Goal: Transaction & Acquisition: Book appointment/travel/reservation

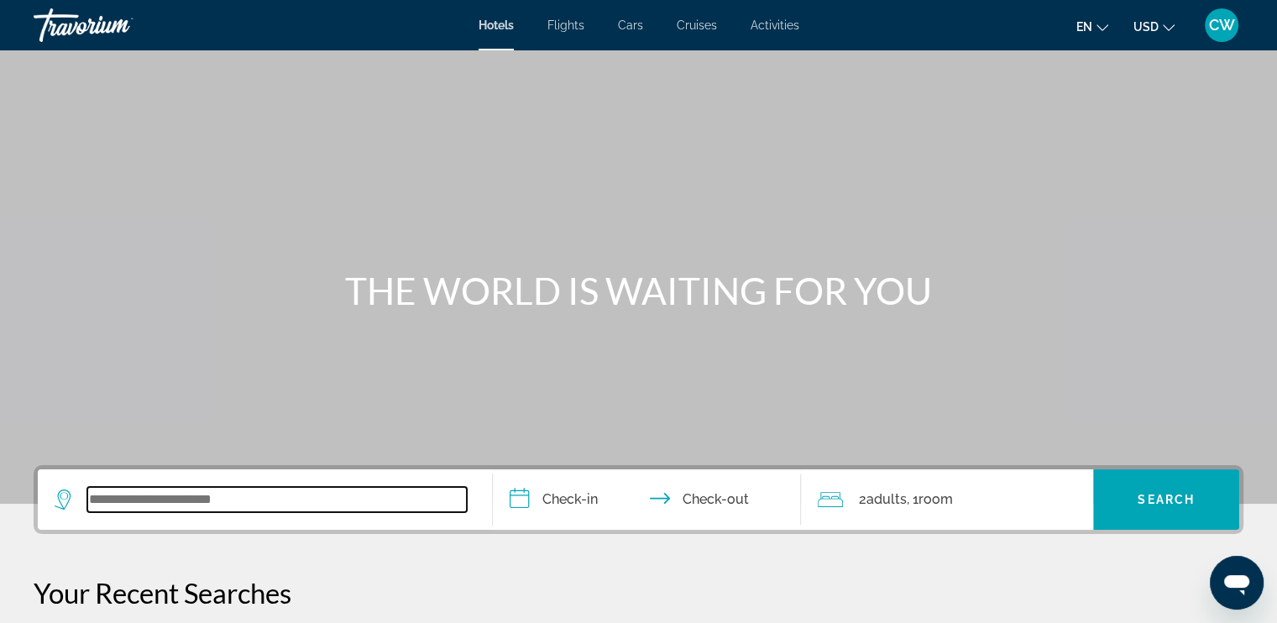
click at [243, 502] on input "Search widget" at bounding box center [276, 499] width 379 height 25
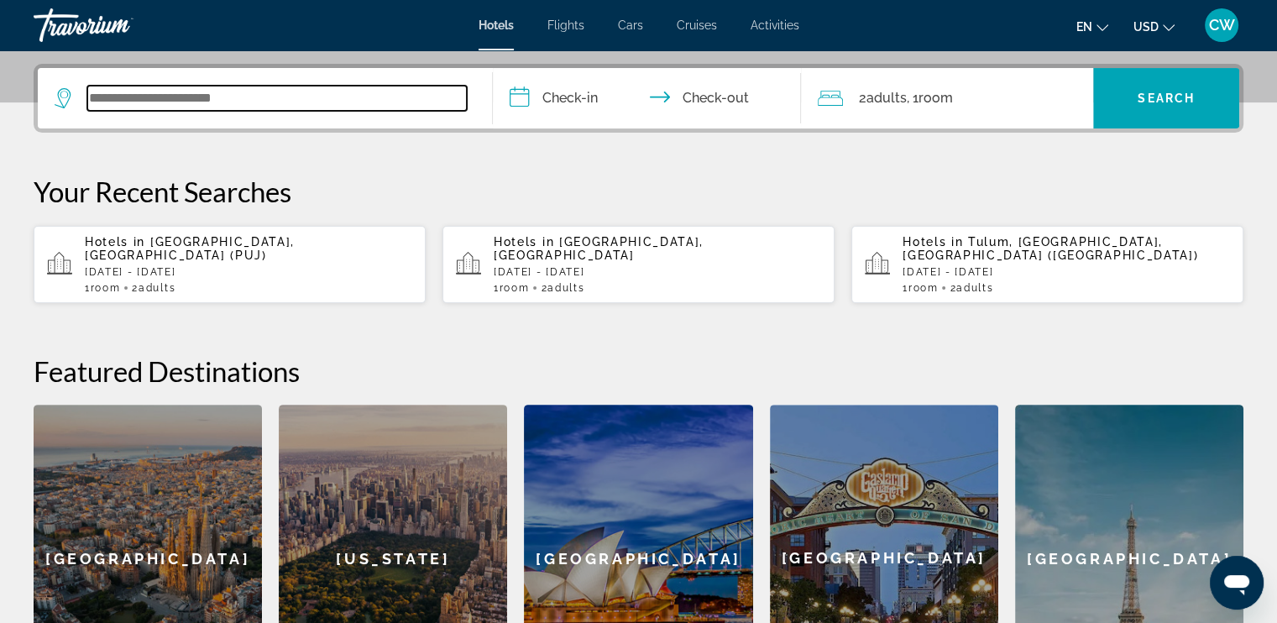
scroll to position [410, 0]
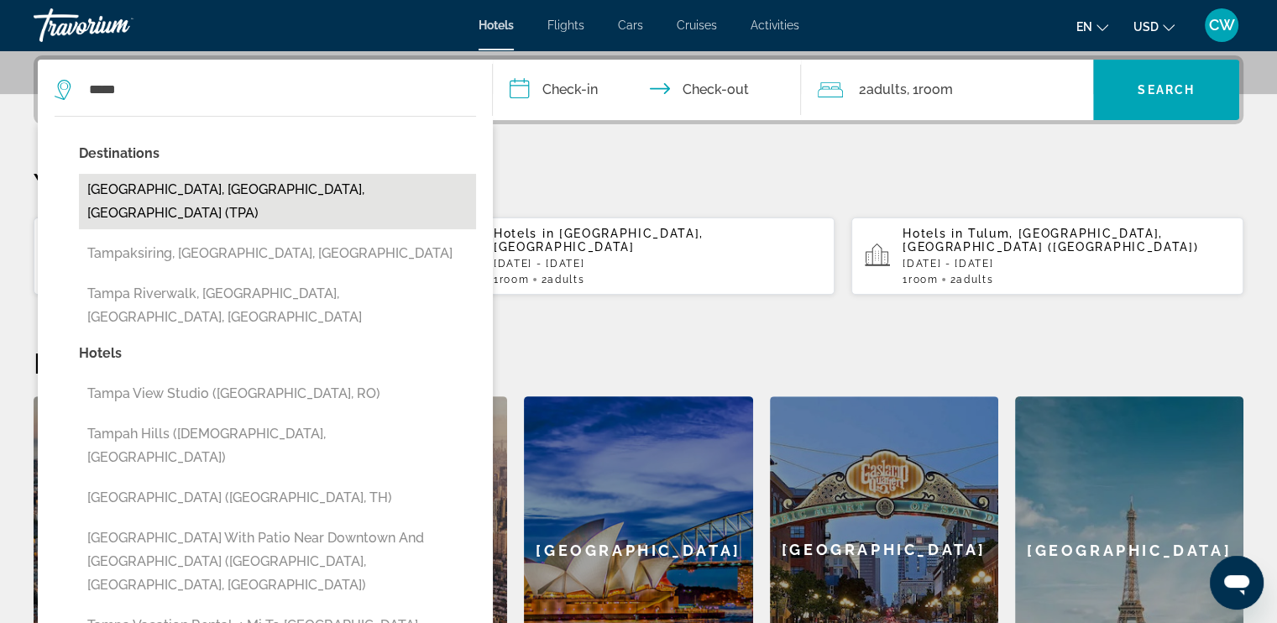
click at [217, 197] on button "[GEOGRAPHIC_DATA], [GEOGRAPHIC_DATA], [GEOGRAPHIC_DATA] (TPA)" at bounding box center [277, 201] width 397 height 55
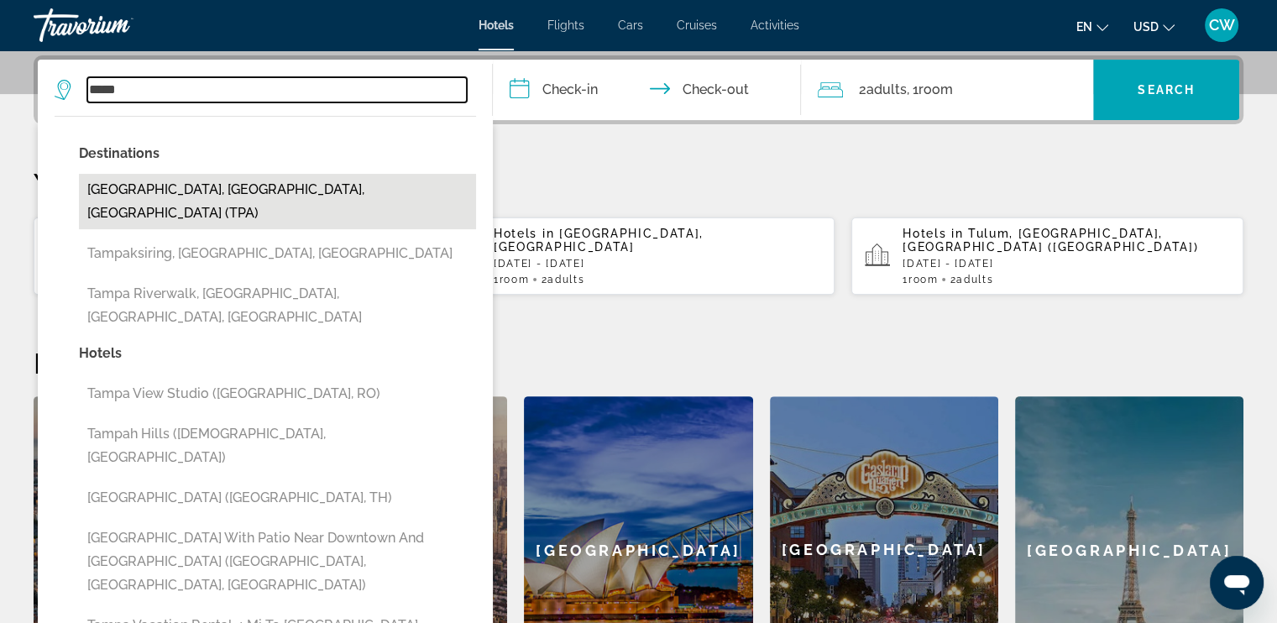
type input "**********"
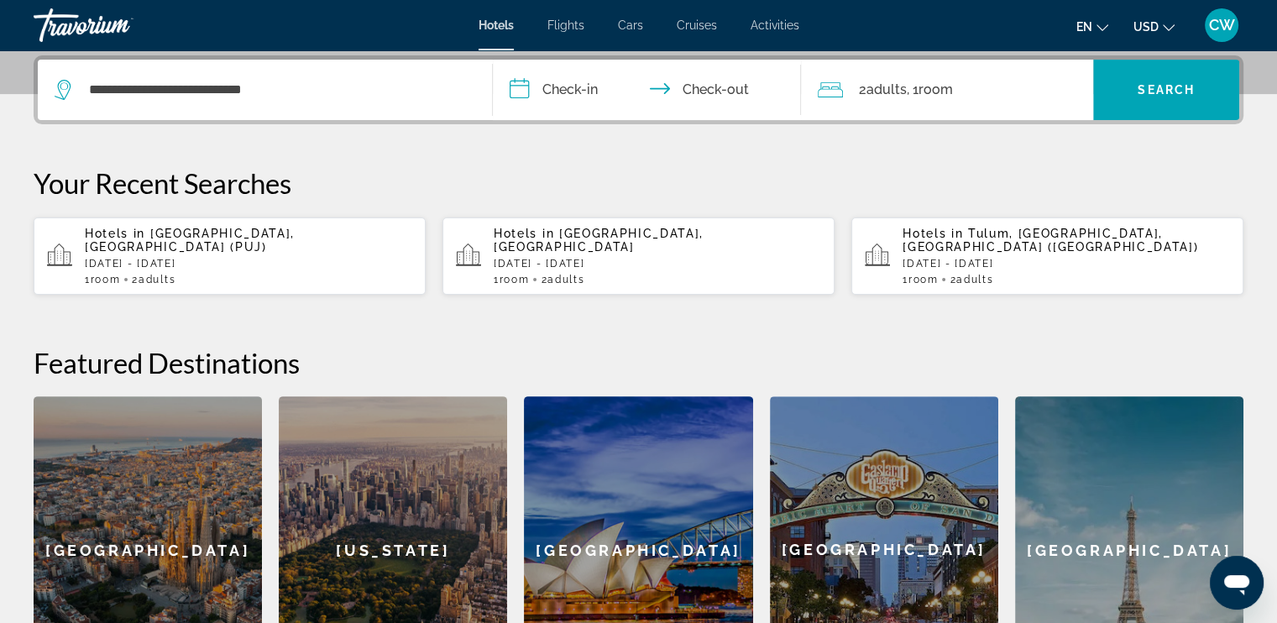
click at [547, 92] on input "**********" at bounding box center [651, 92] width 316 height 65
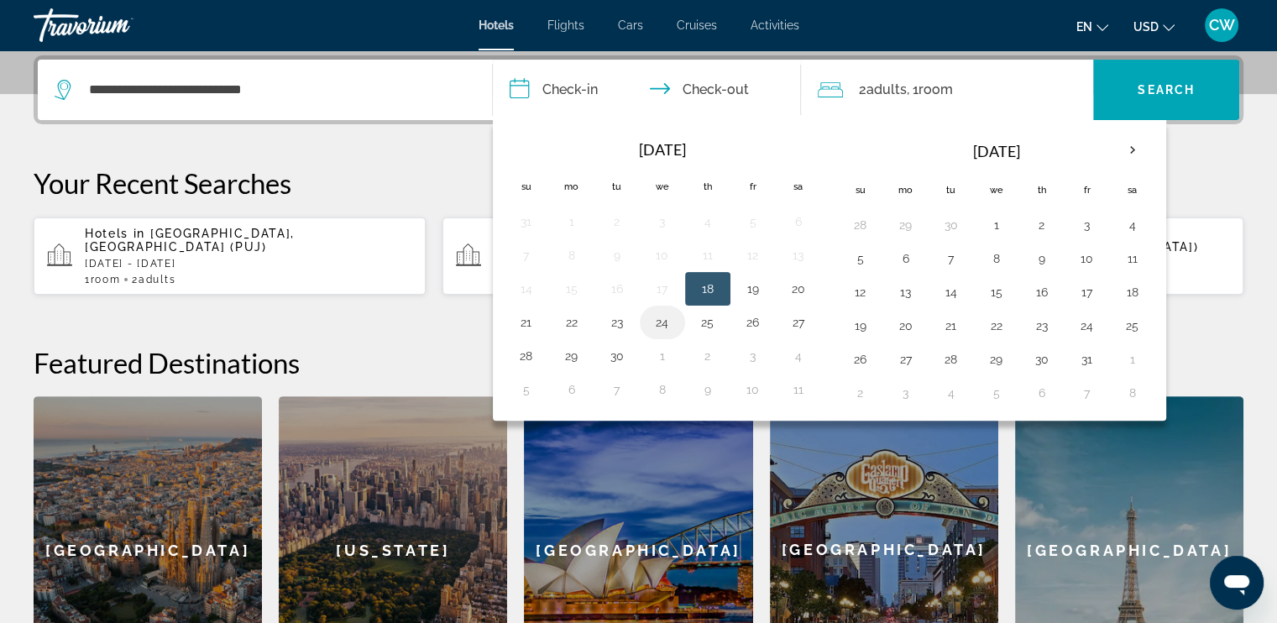
click at [655, 318] on button "24" at bounding box center [662, 322] width 27 height 23
click at [686, 317] on td "25" at bounding box center [707, 322] width 45 height 34
click at [708, 326] on button "25" at bounding box center [707, 322] width 27 height 23
type input "**********"
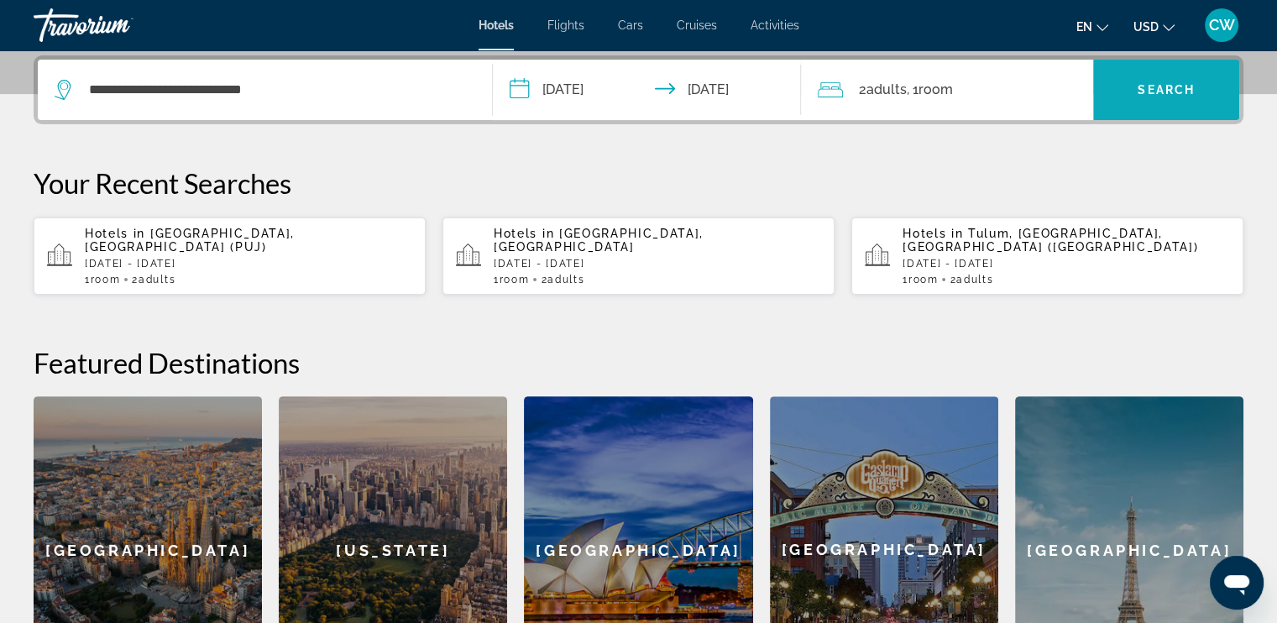
click at [1137, 102] on span "Search widget" at bounding box center [1166, 90] width 146 height 40
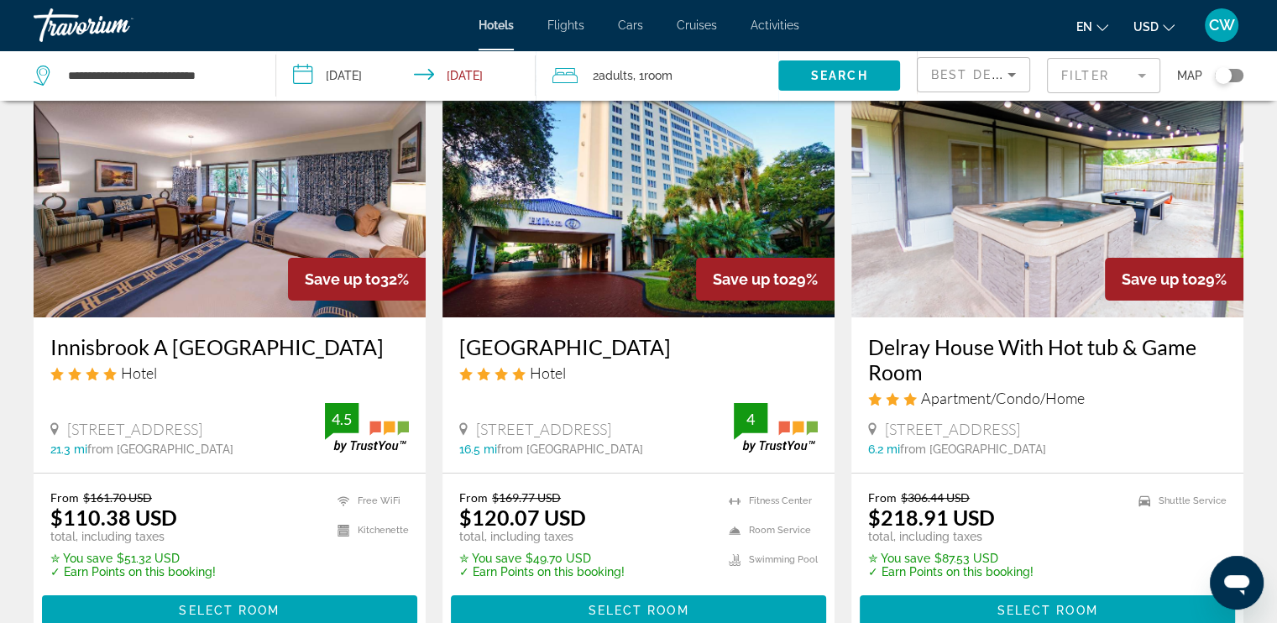
scroll to position [112, 0]
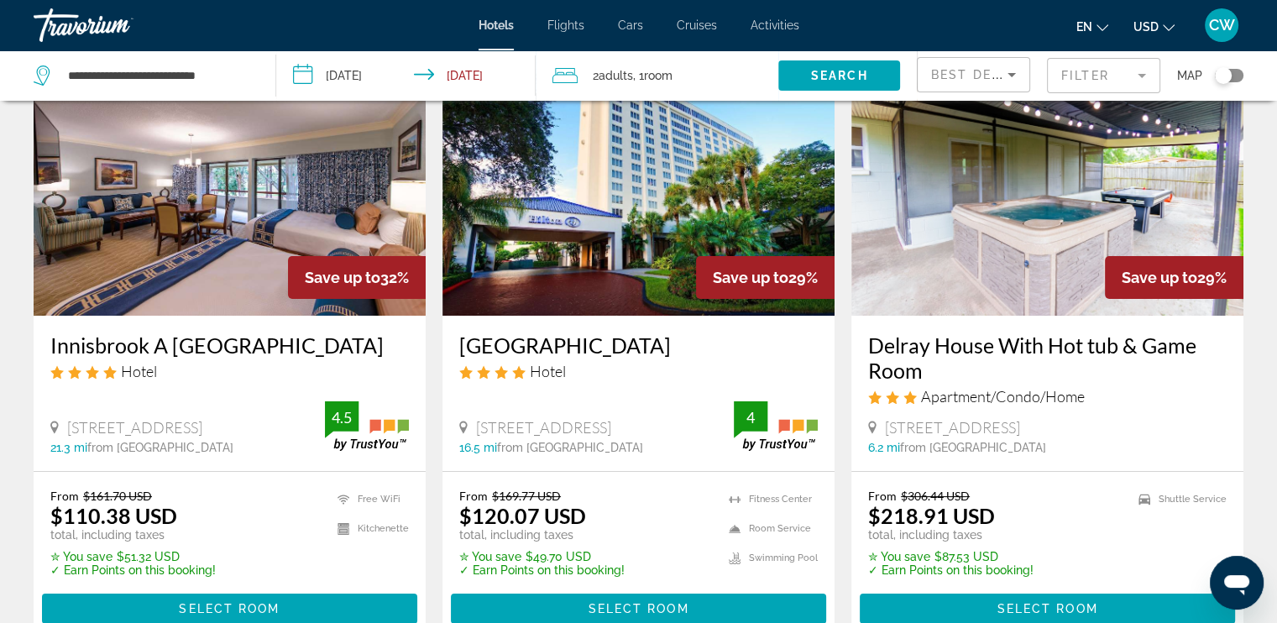
click at [1053, 288] on img "Main content" at bounding box center [1047, 181] width 392 height 269
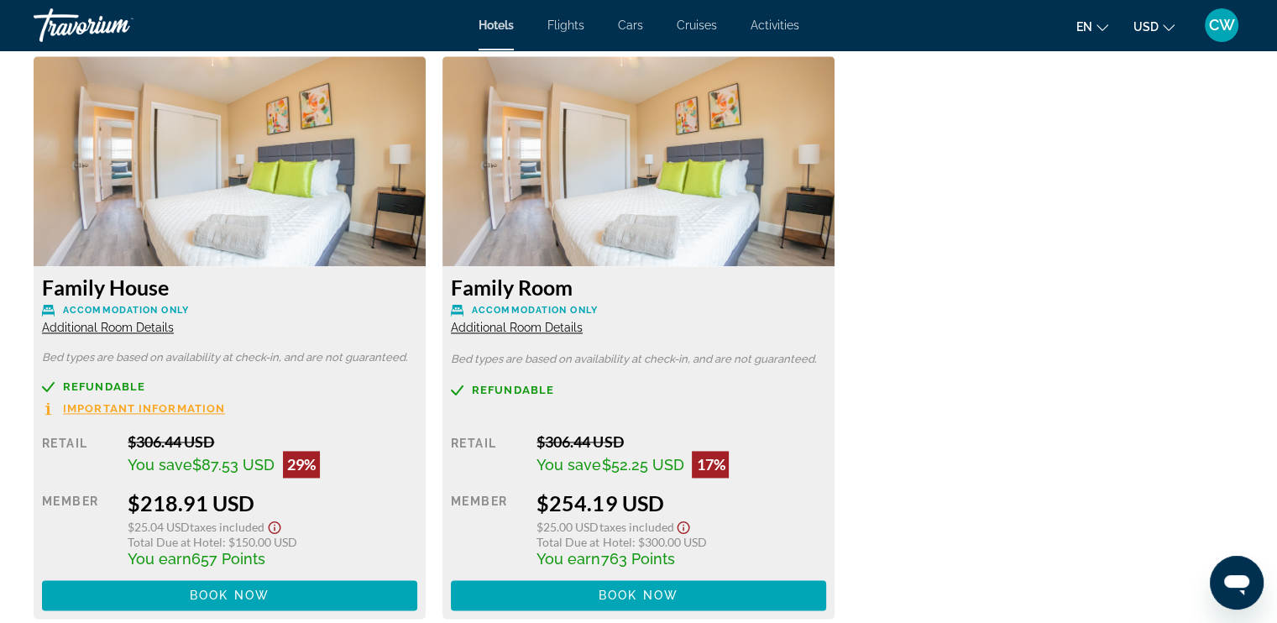
scroll to position [2316, 0]
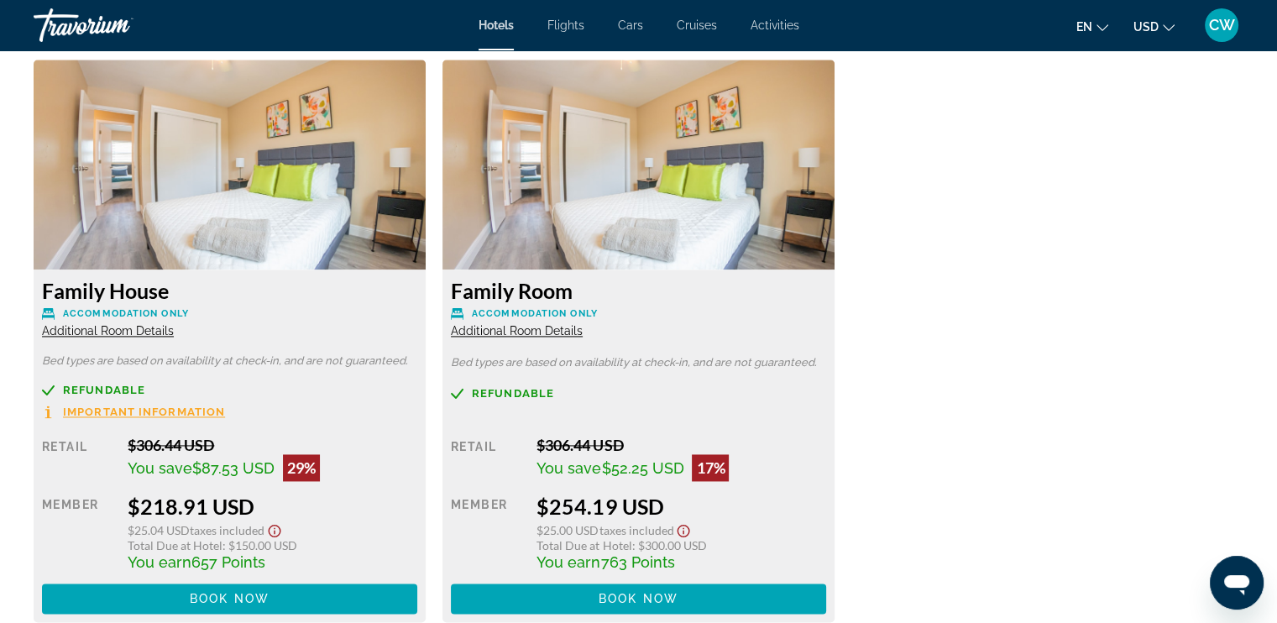
click at [163, 332] on span "Additional Room Details" at bounding box center [108, 330] width 132 height 13
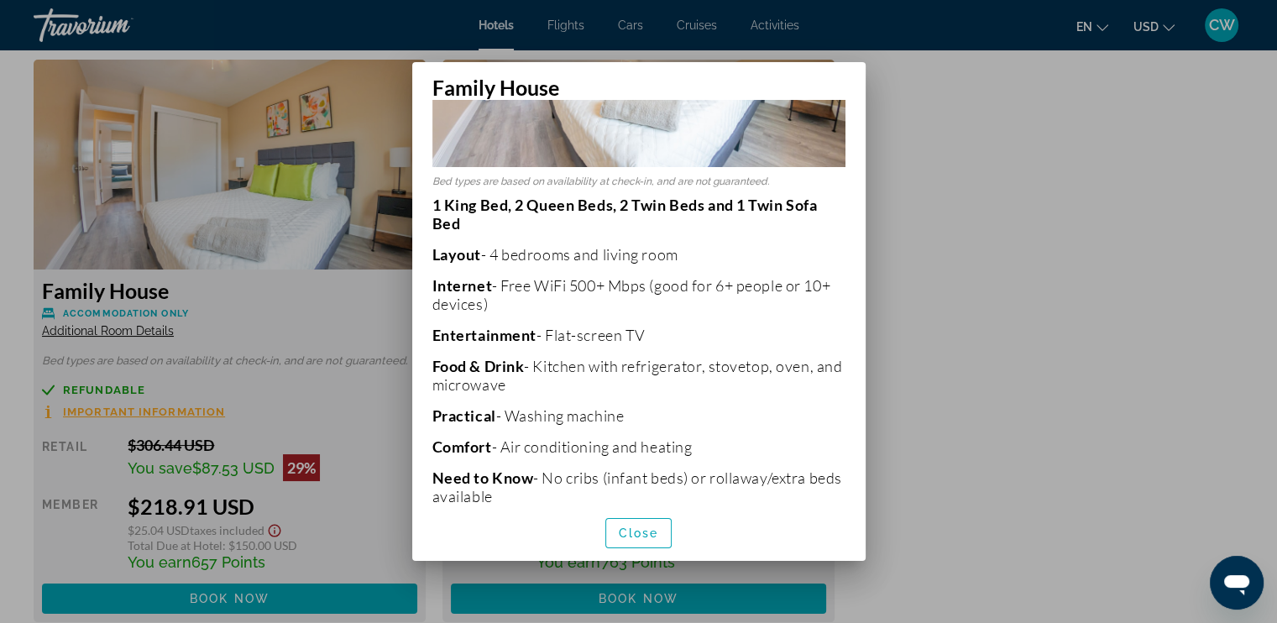
scroll to position [285, 0]
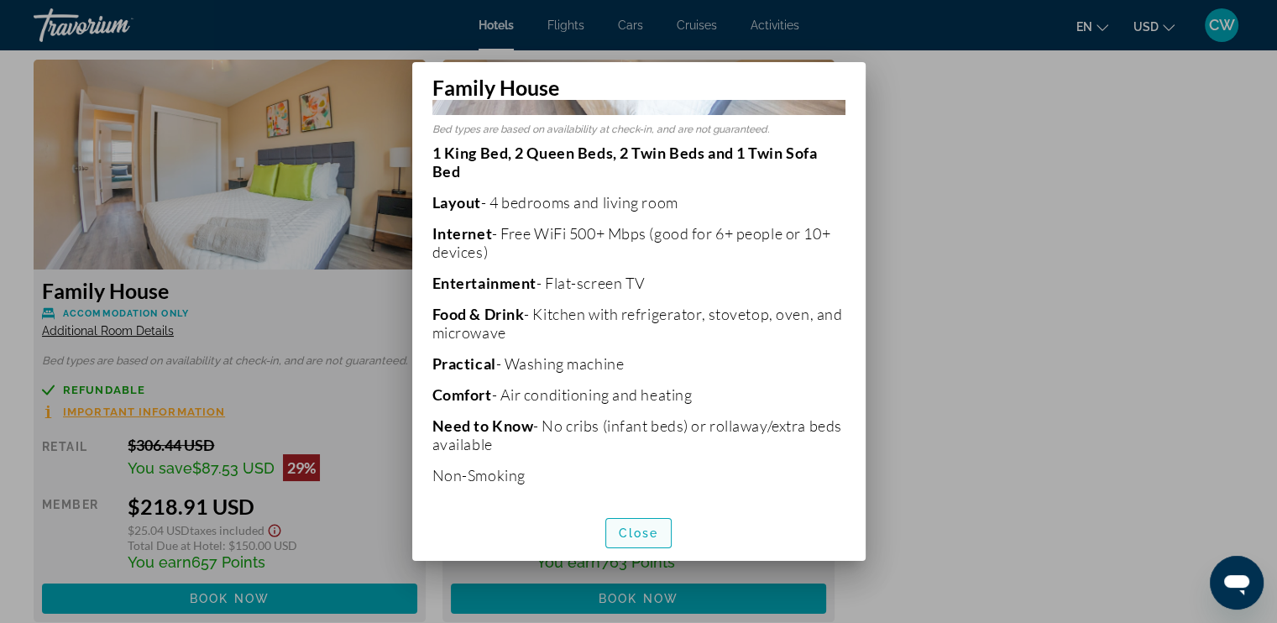
click at [633, 540] on span "button" at bounding box center [638, 533] width 65 height 40
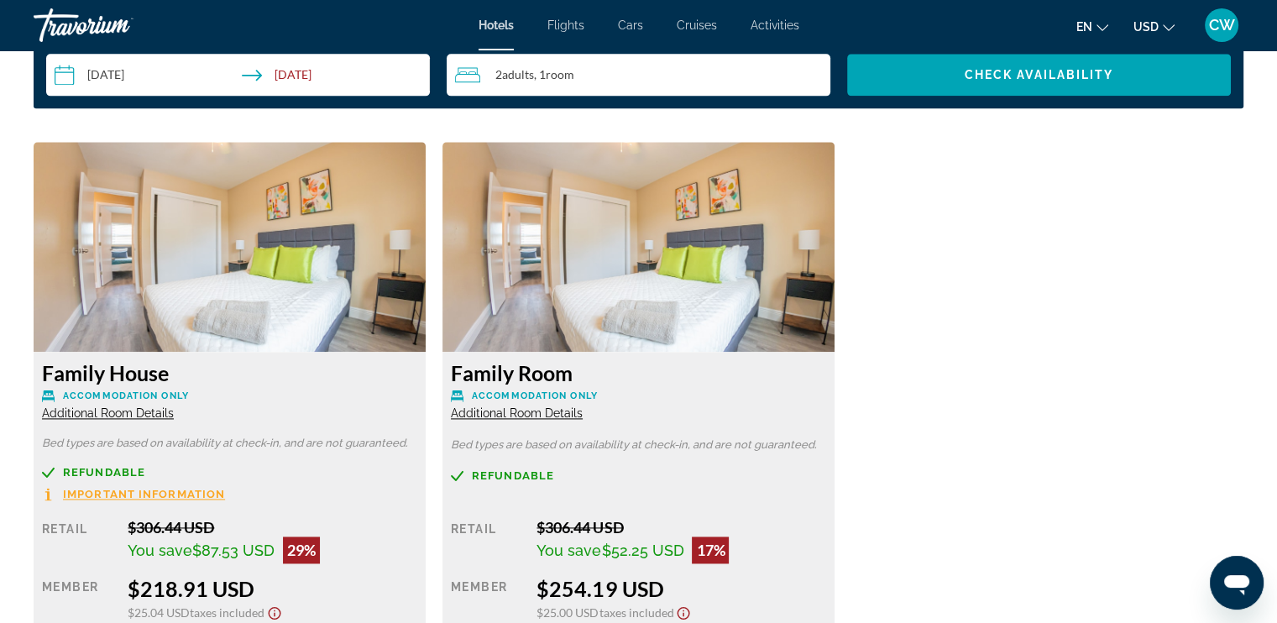
scroll to position [2210, 0]
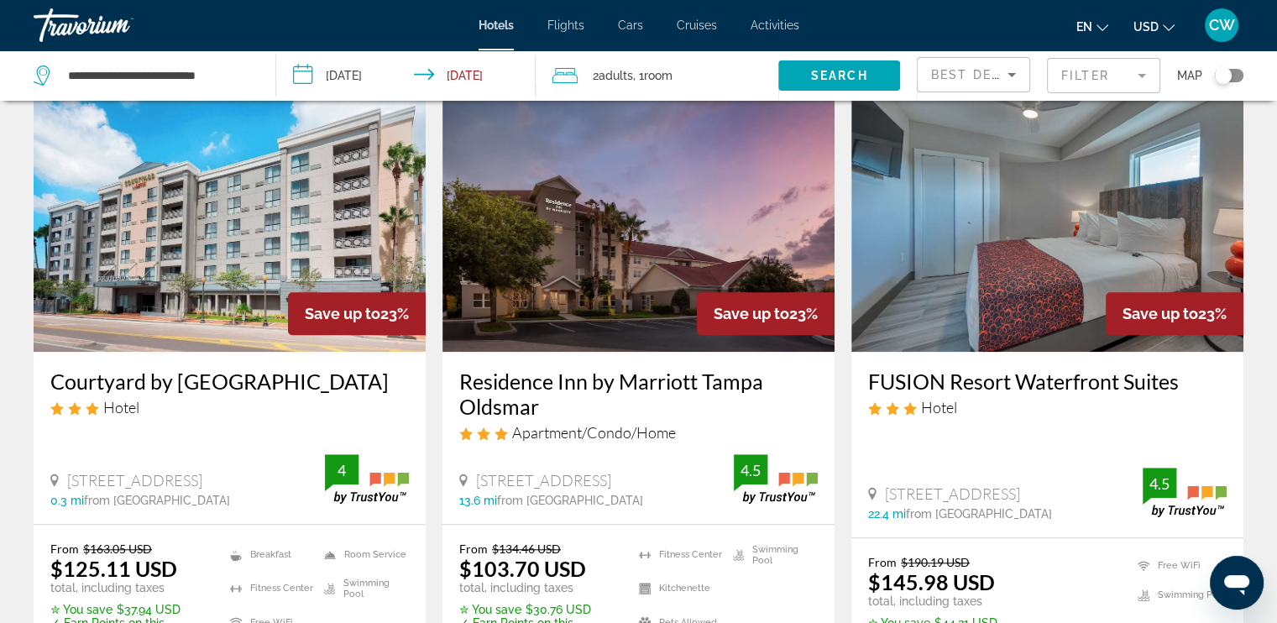
scroll to position [1385, 0]
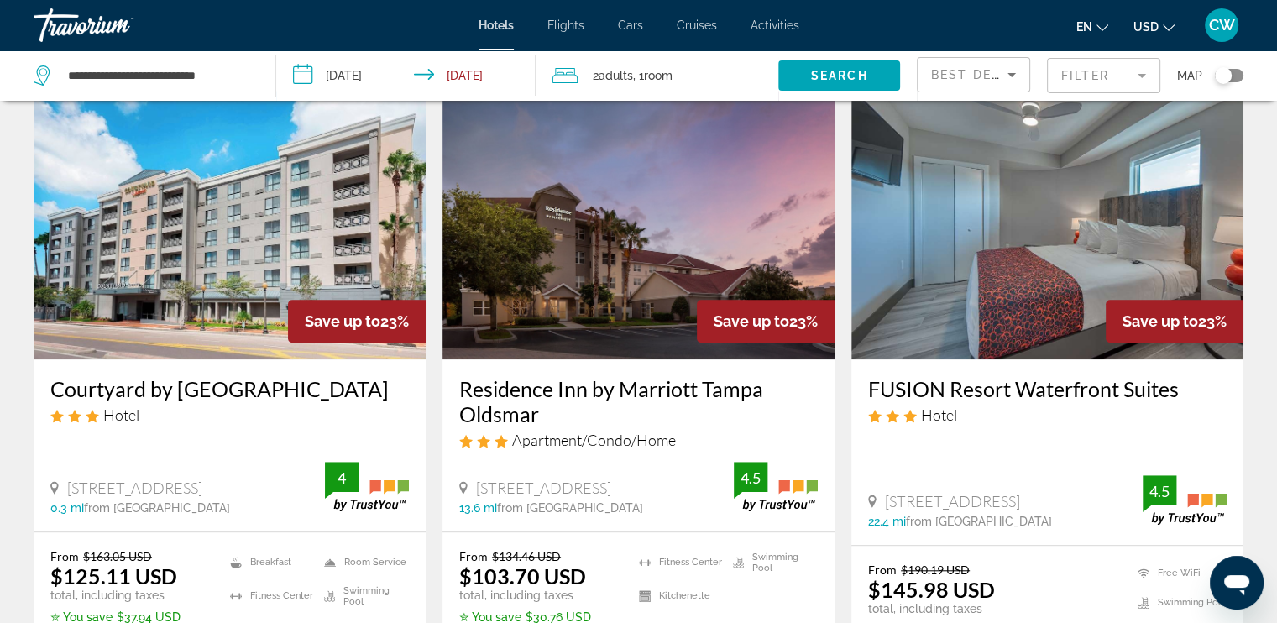
click at [1048, 279] on img "Main content" at bounding box center [1047, 225] width 392 height 269
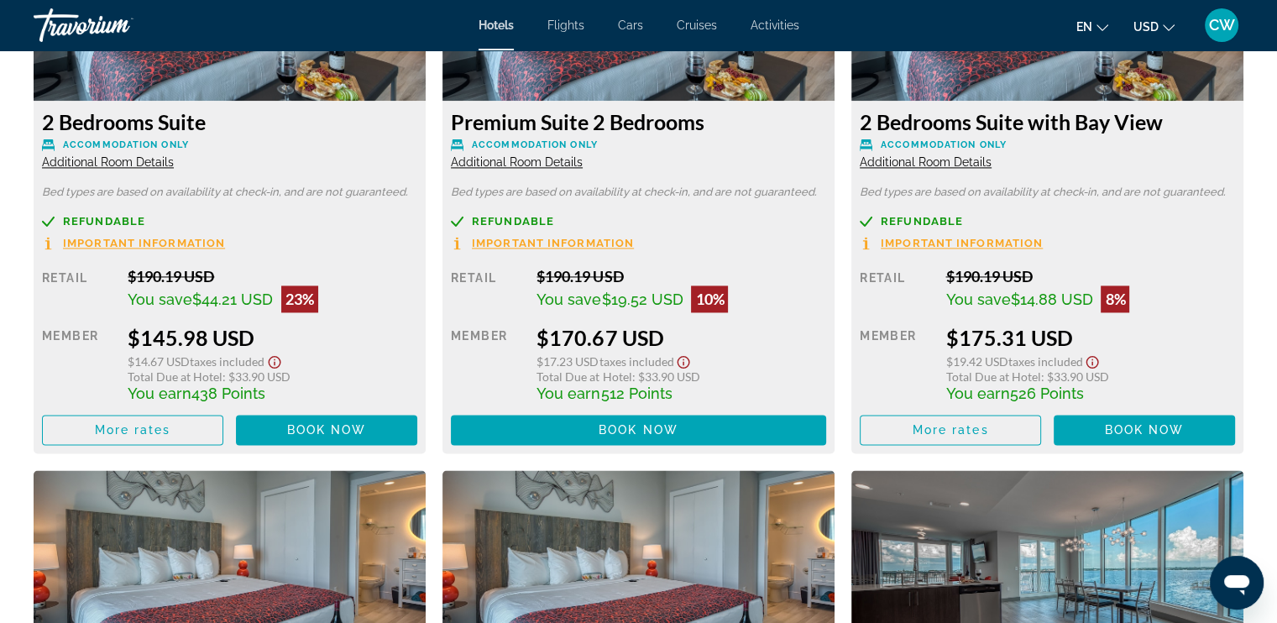
scroll to position [2454, 0]
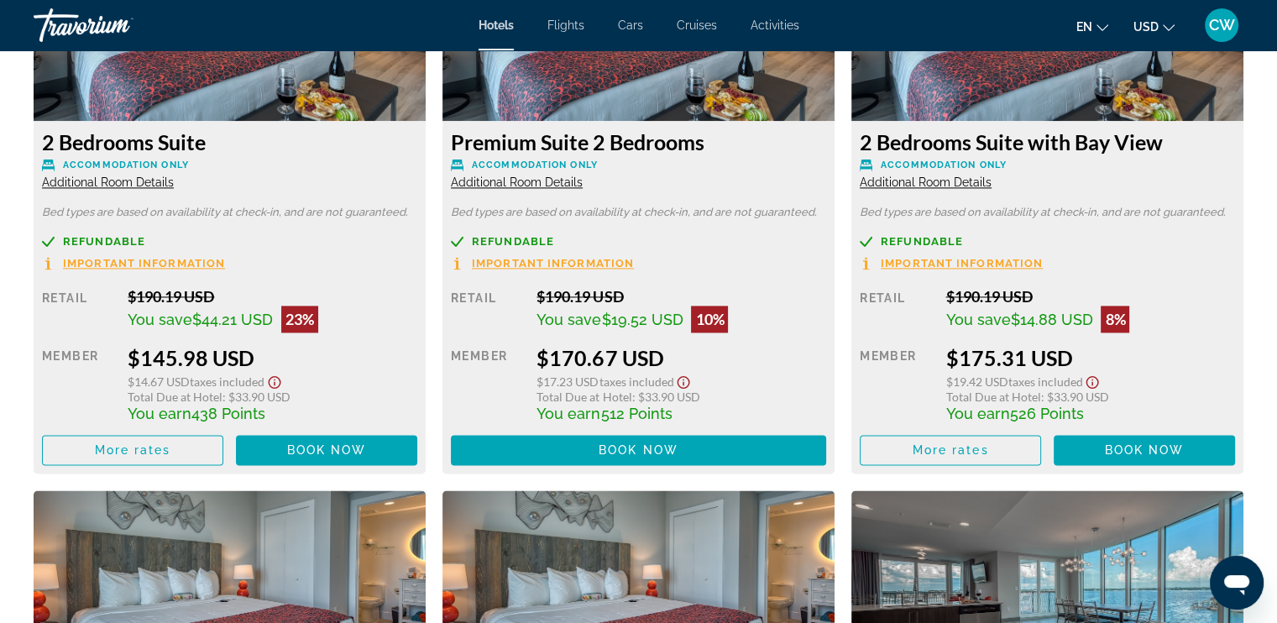
click at [917, 179] on span "Additional Room Details" at bounding box center [925, 181] width 132 height 13
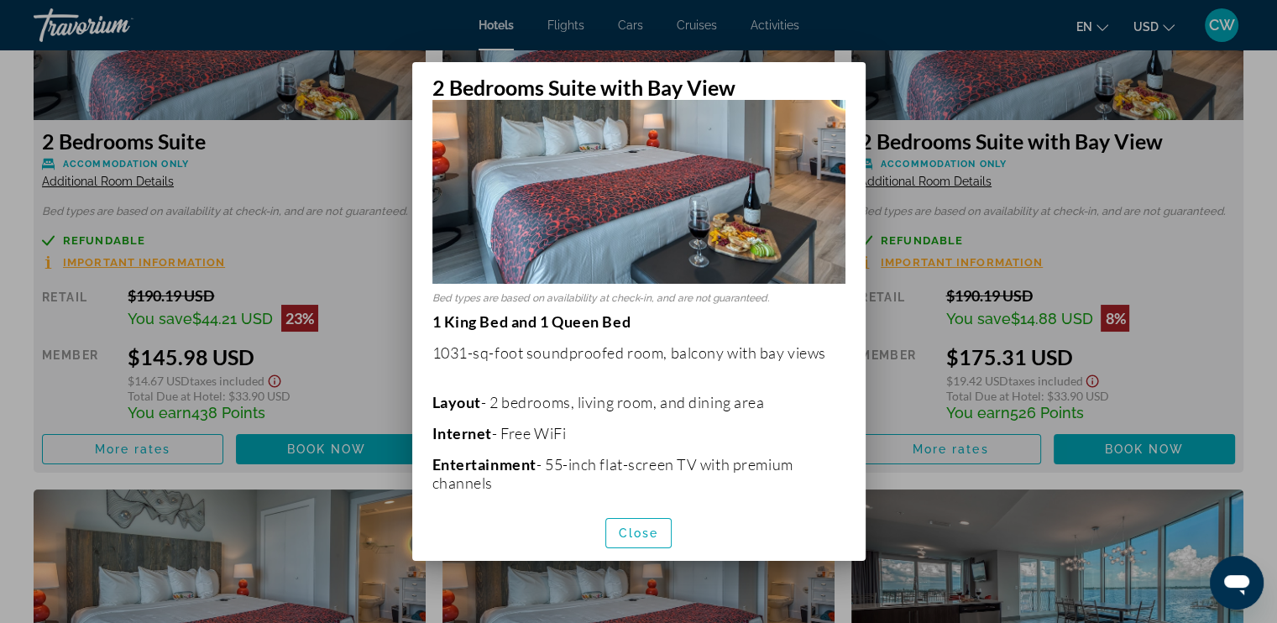
scroll to position [102, 0]
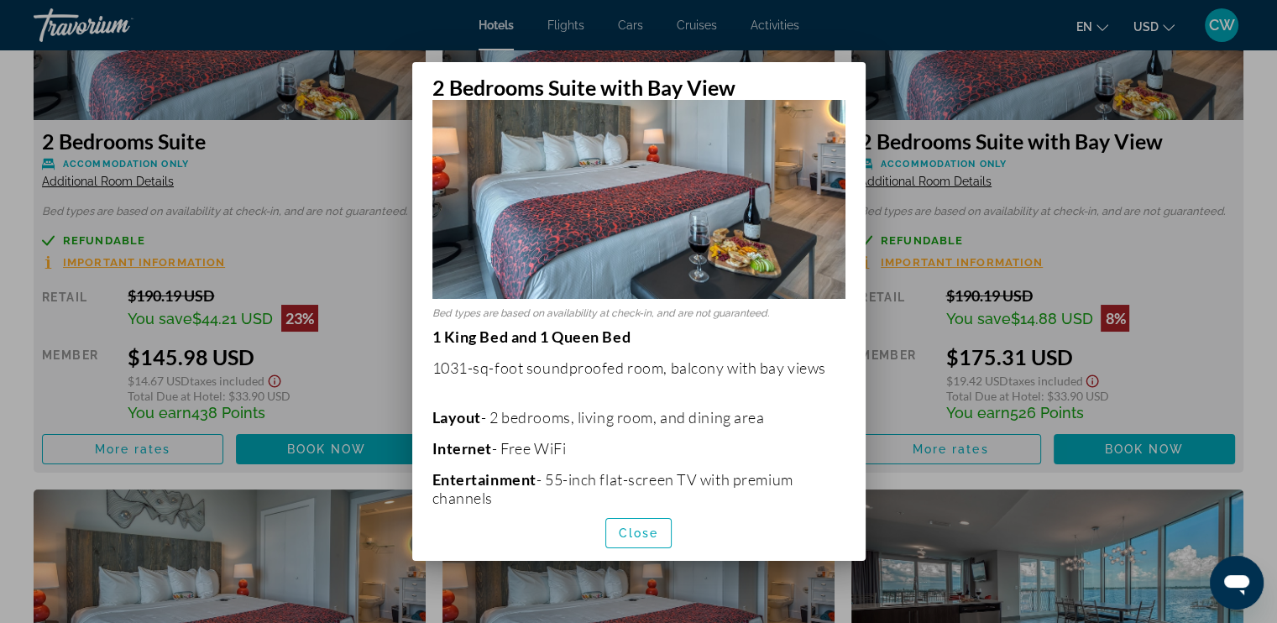
click at [882, 358] on div at bounding box center [638, 311] width 1277 height 623
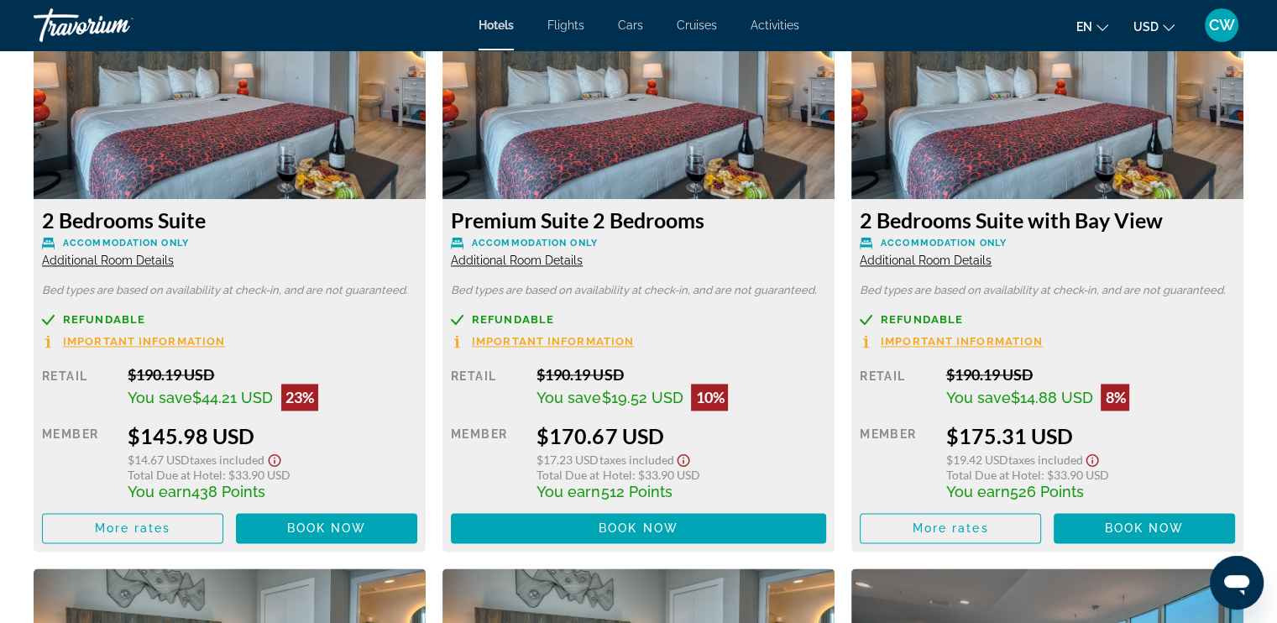
scroll to position [2363, 0]
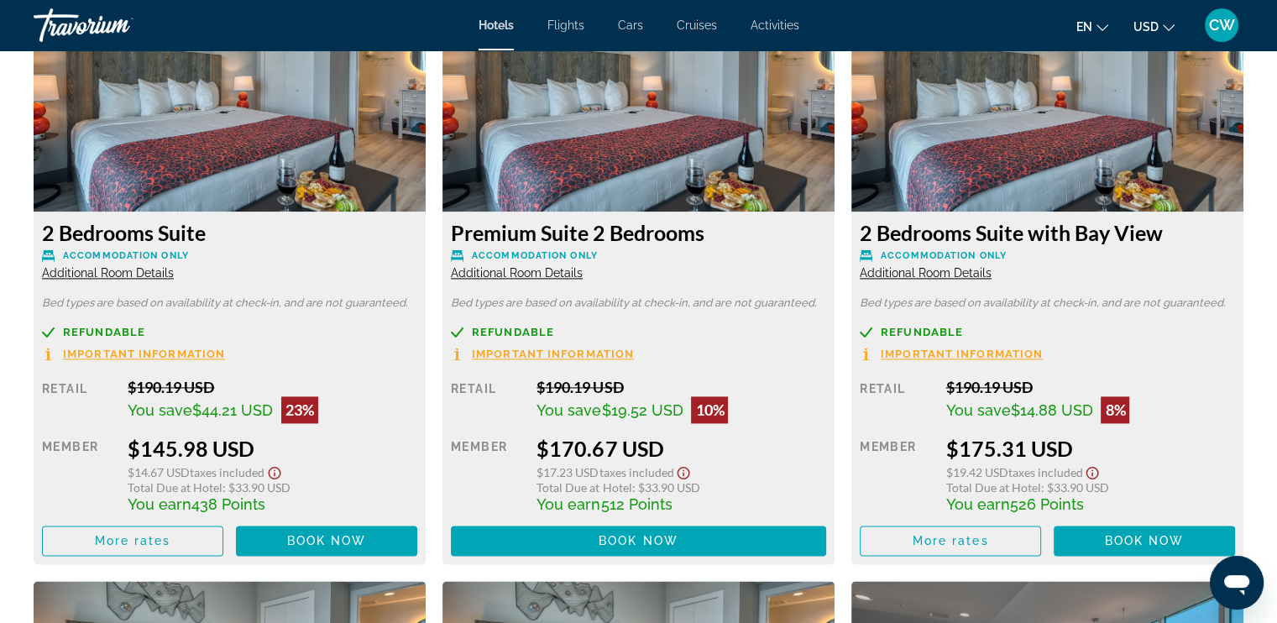
click at [554, 269] on span "Additional Room Details" at bounding box center [517, 272] width 132 height 13
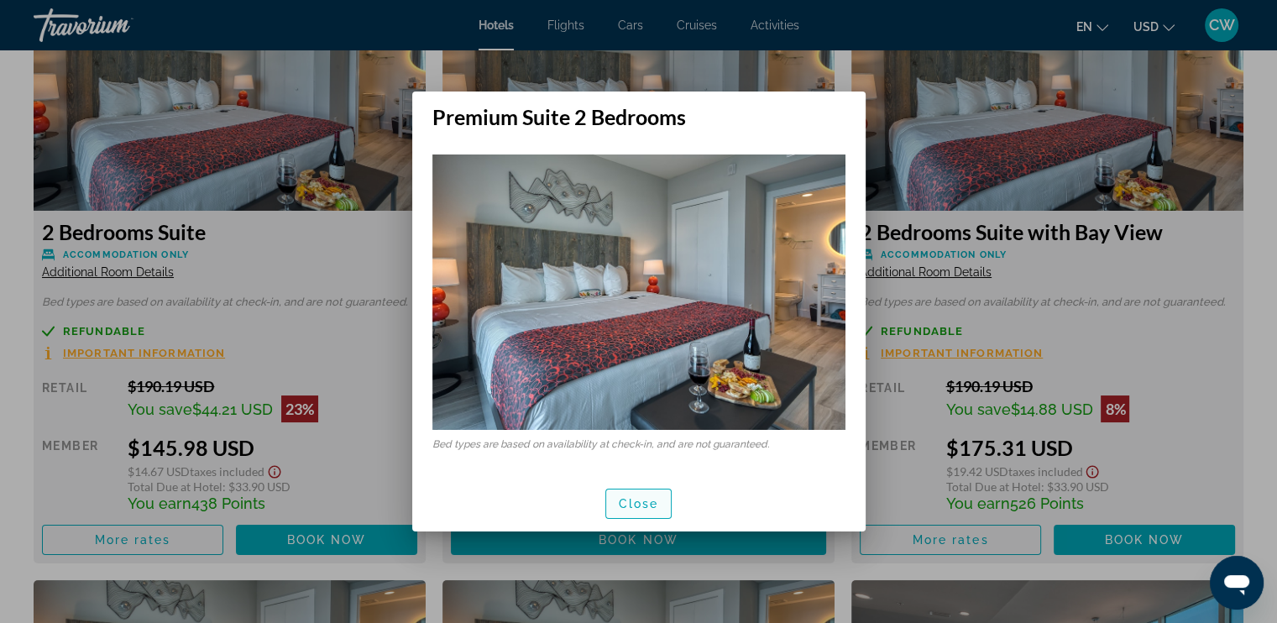
click at [643, 504] on span "Close" at bounding box center [639, 503] width 40 height 13
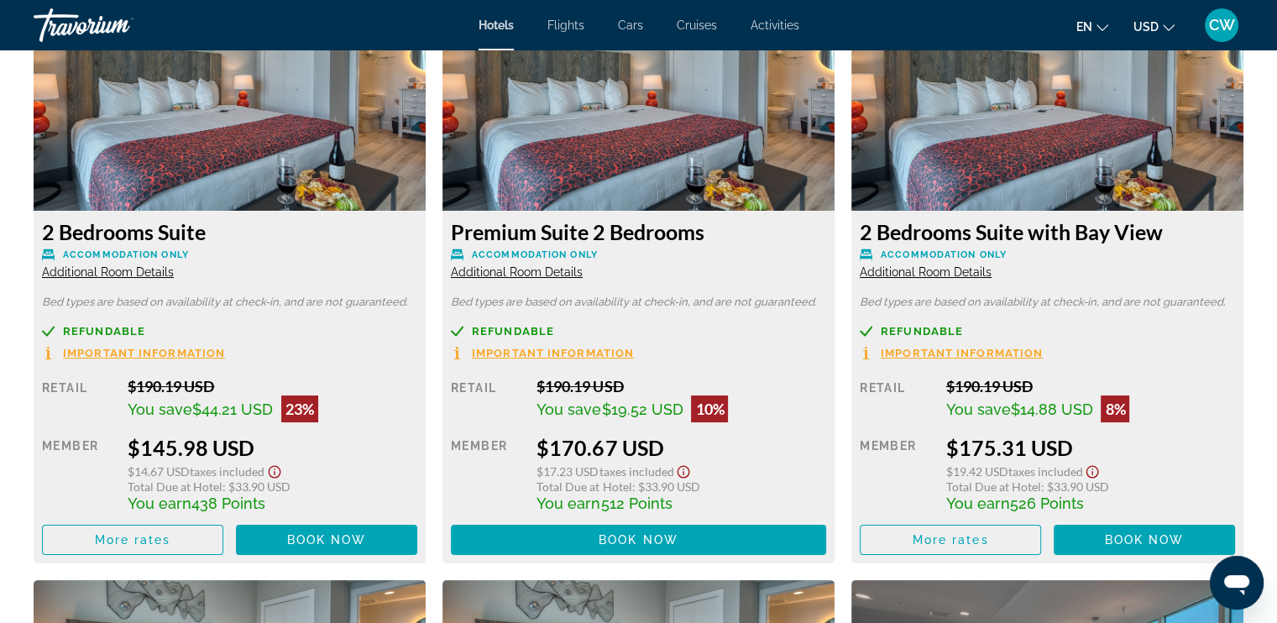
scroll to position [2363, 0]
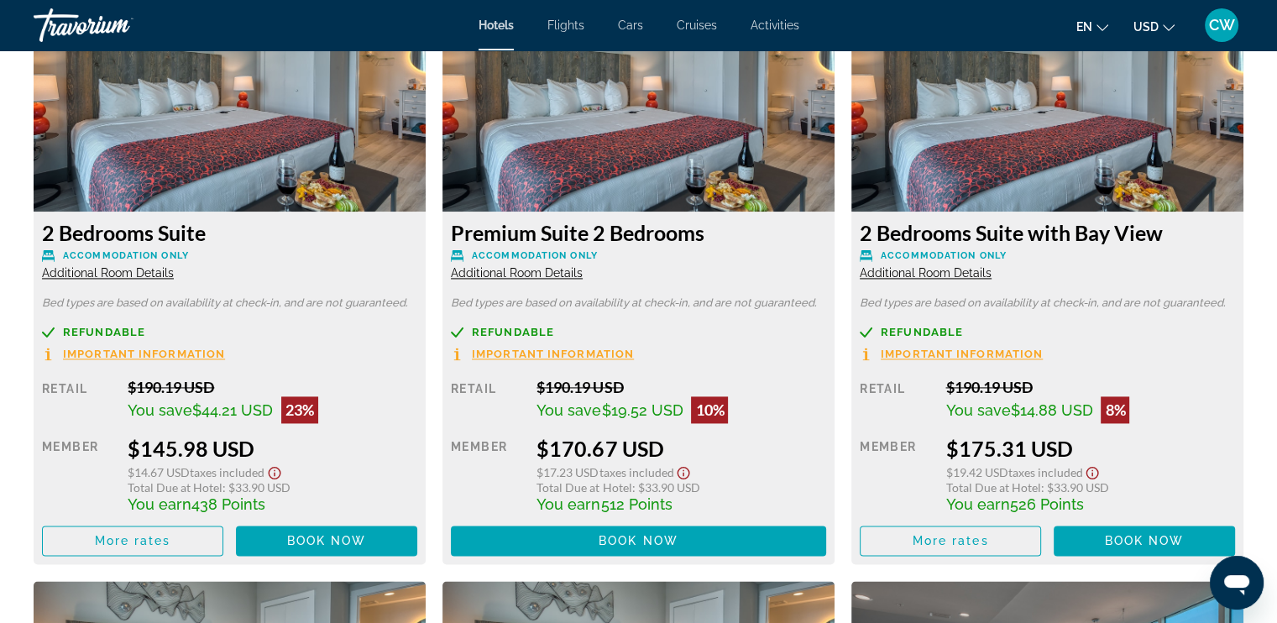
click at [480, 273] on span "Additional Room Details" at bounding box center [517, 272] width 132 height 13
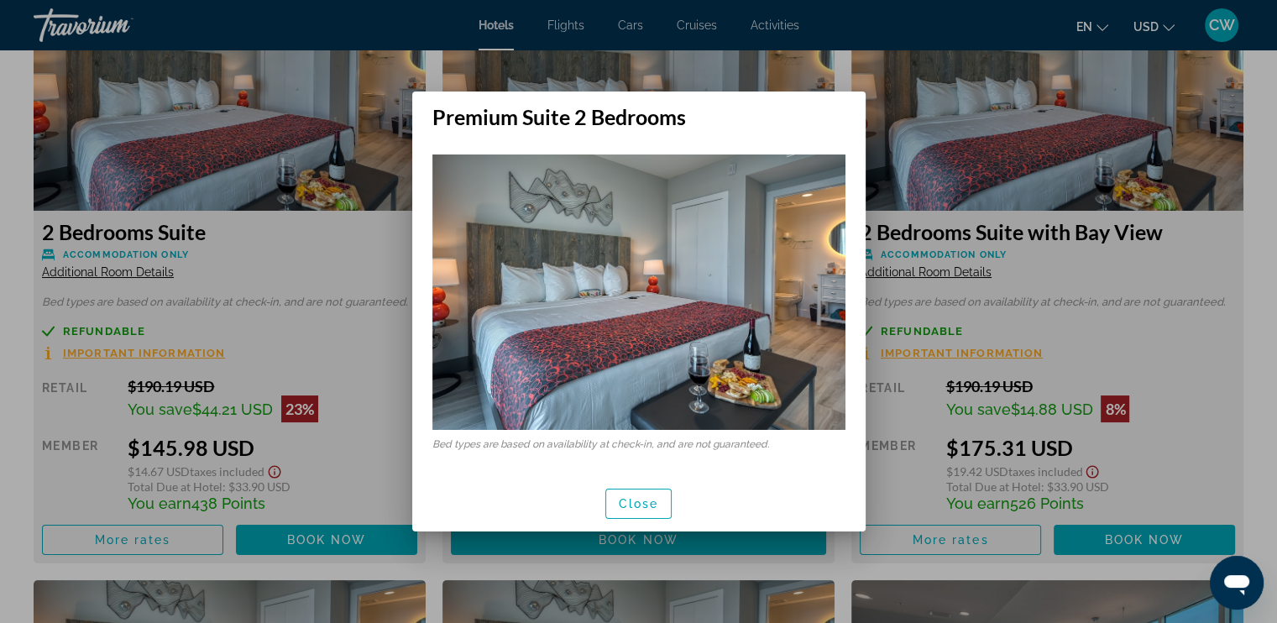
scroll to position [0, 0]
click at [625, 486] on span "button" at bounding box center [638, 503] width 65 height 40
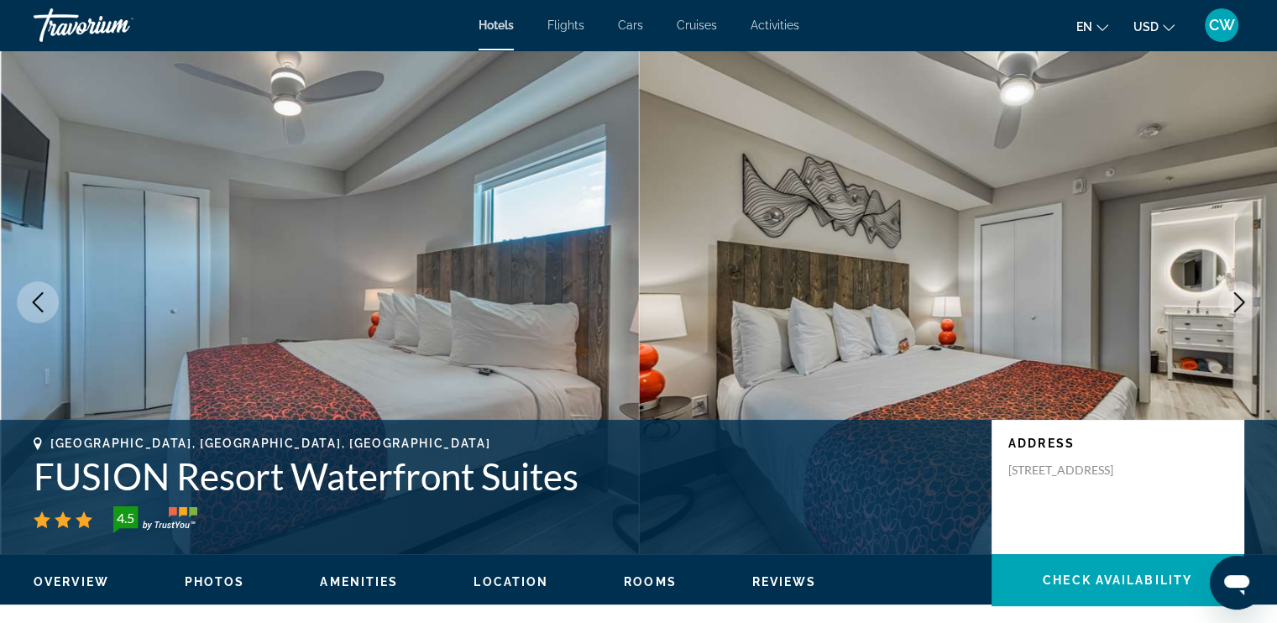
scroll to position [2363, 0]
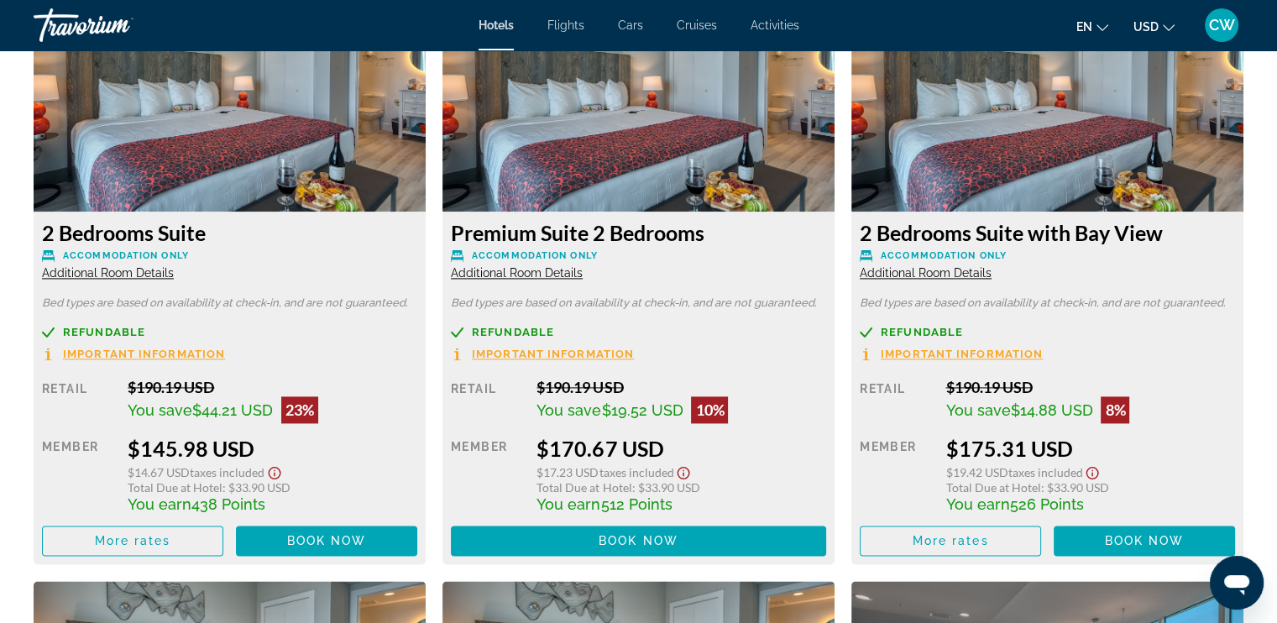
click at [127, 273] on span "Additional Room Details" at bounding box center [108, 272] width 132 height 13
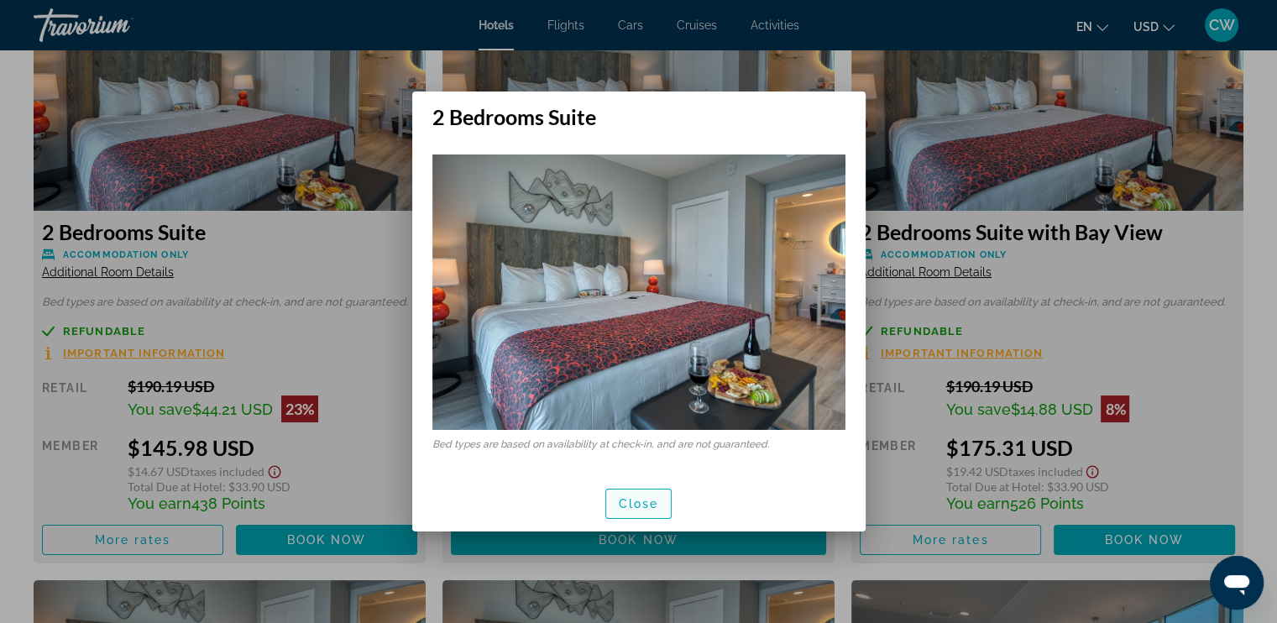
click at [623, 503] on span "Close" at bounding box center [639, 503] width 40 height 13
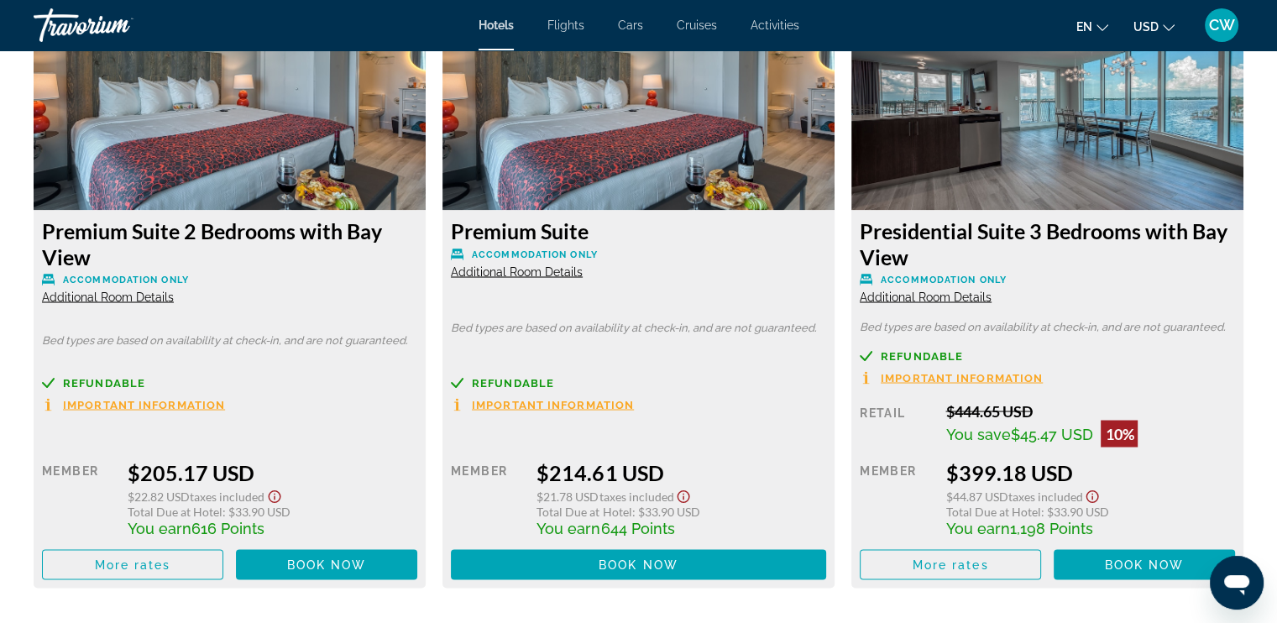
scroll to position [2950, 0]
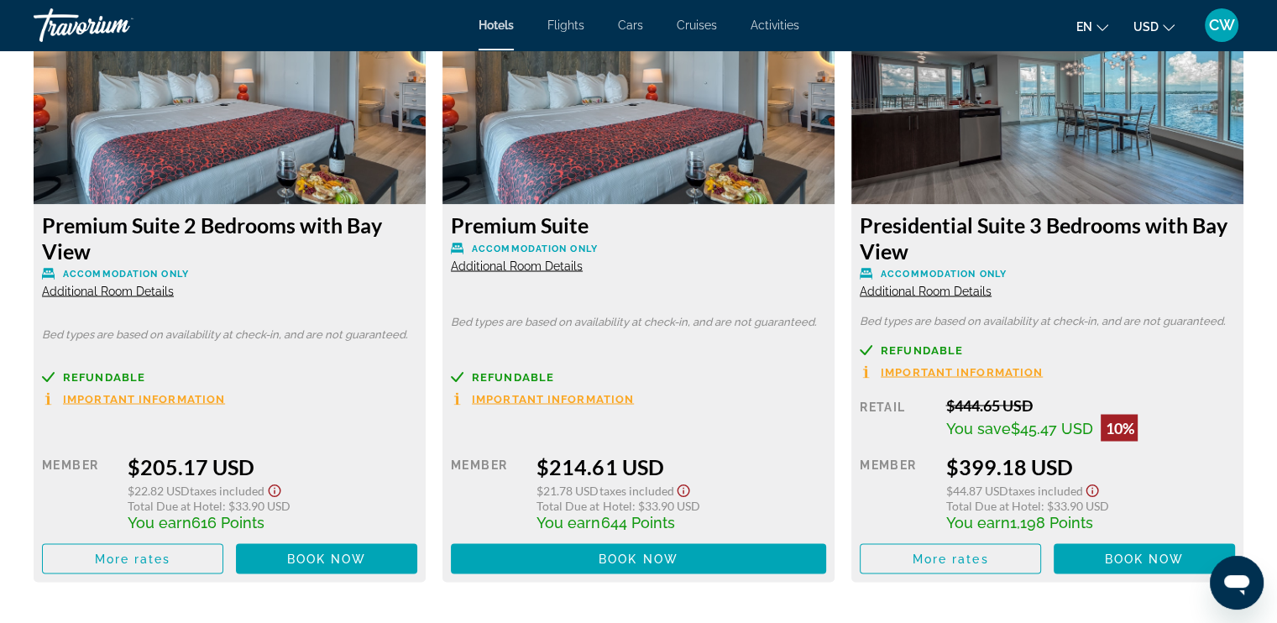
click at [925, 291] on span "Additional Room Details" at bounding box center [925, 290] width 132 height 13
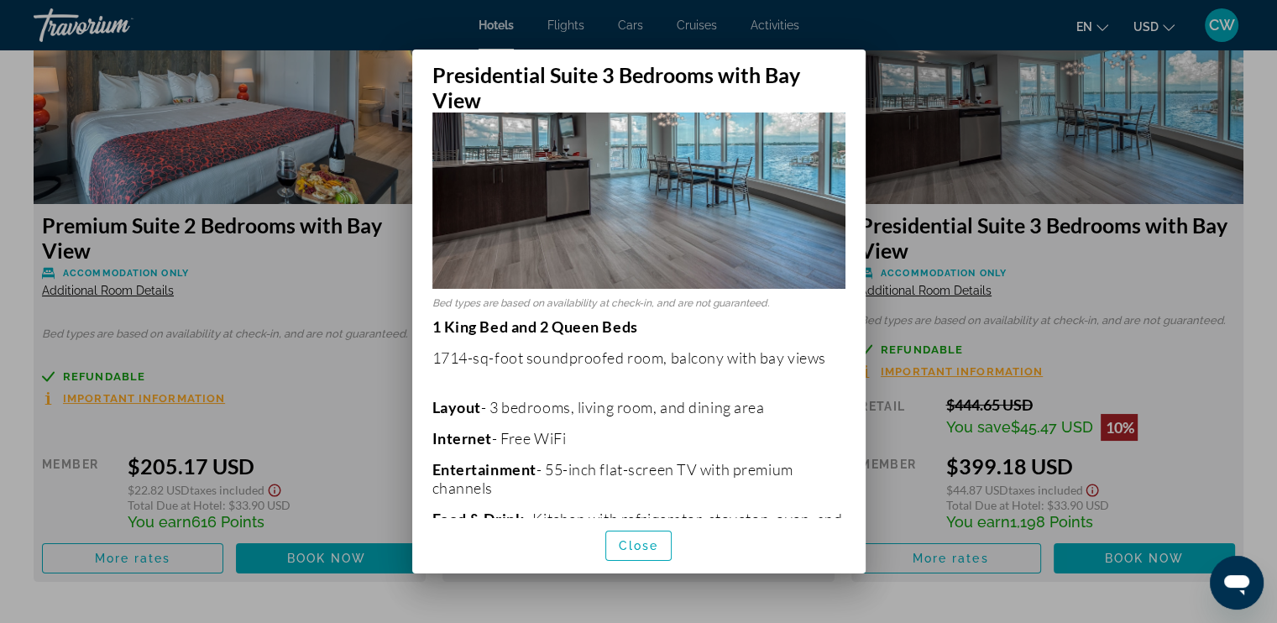
scroll to position [0, 0]
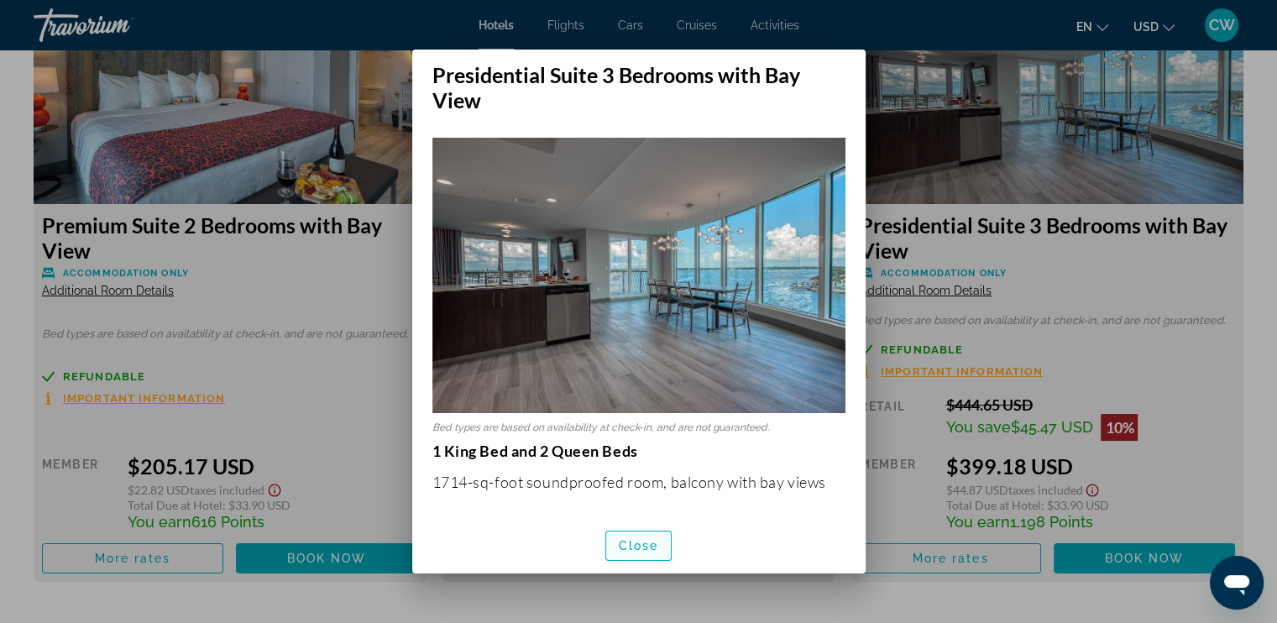
click at [644, 530] on span "button" at bounding box center [638, 545] width 65 height 40
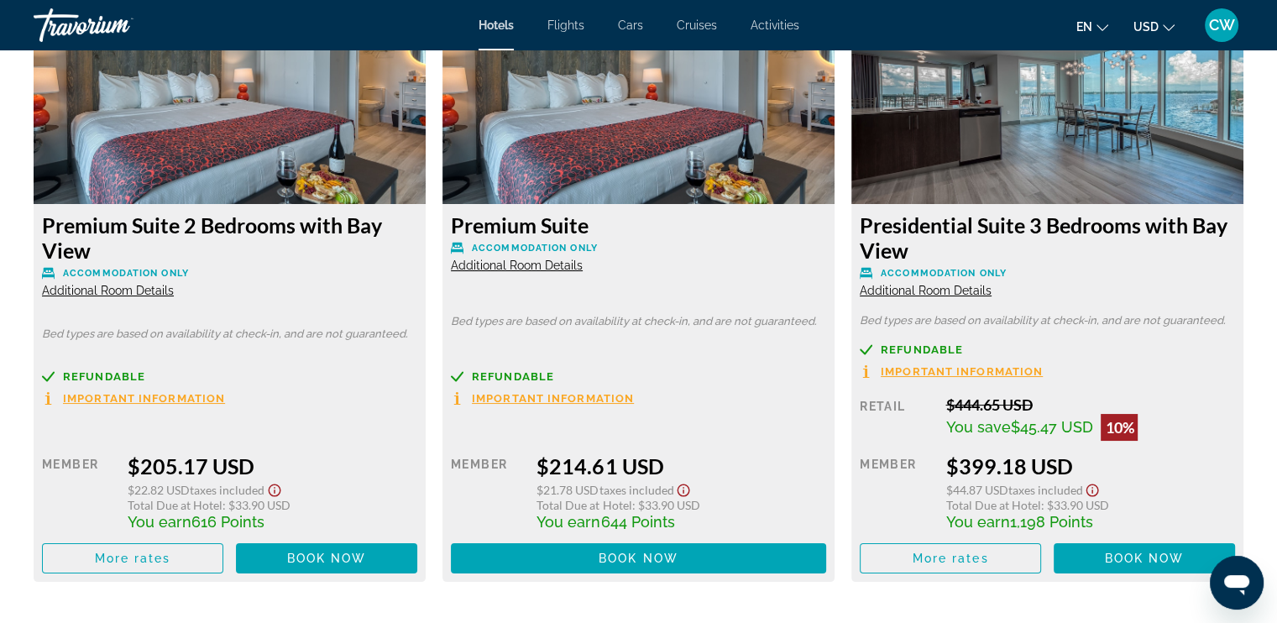
scroll to position [2950, 0]
click at [1125, 146] on img "Main content" at bounding box center [1047, 99] width 392 height 210
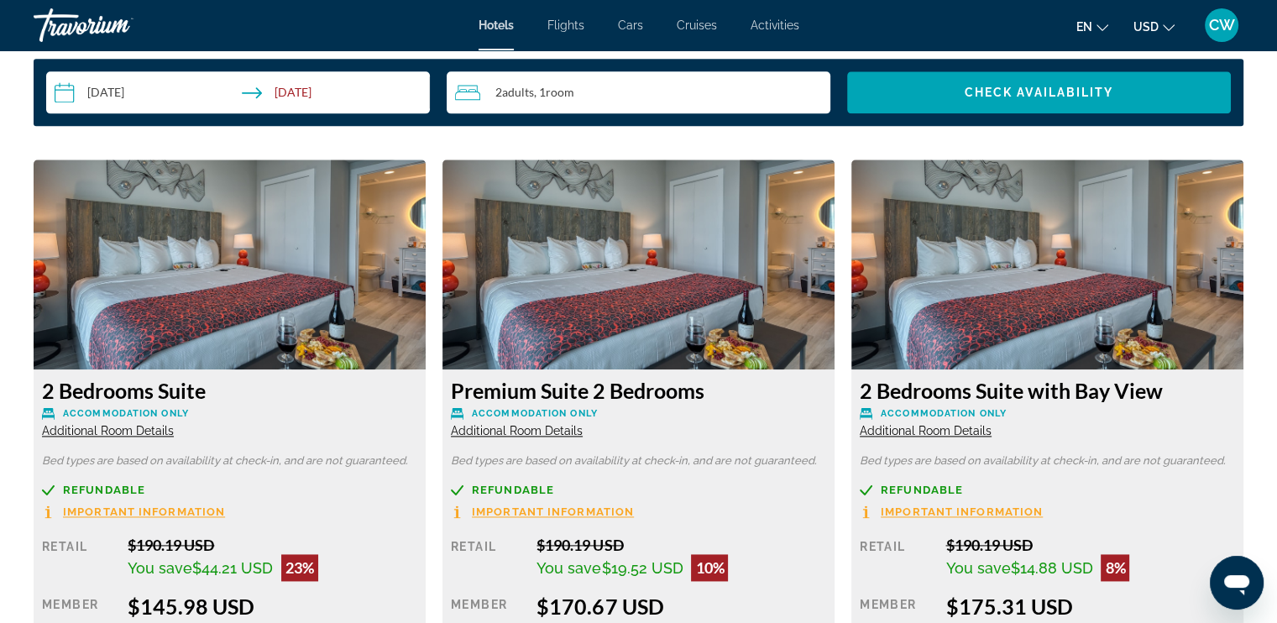
scroll to position [2193, 0]
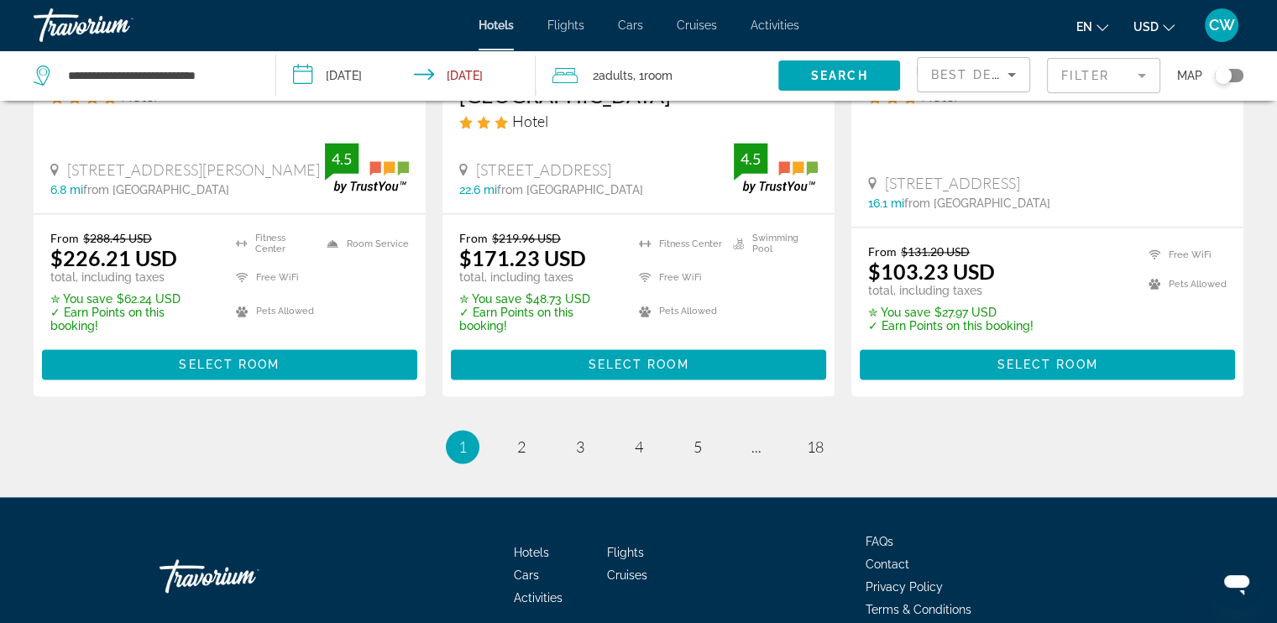
scroll to position [2353, 0]
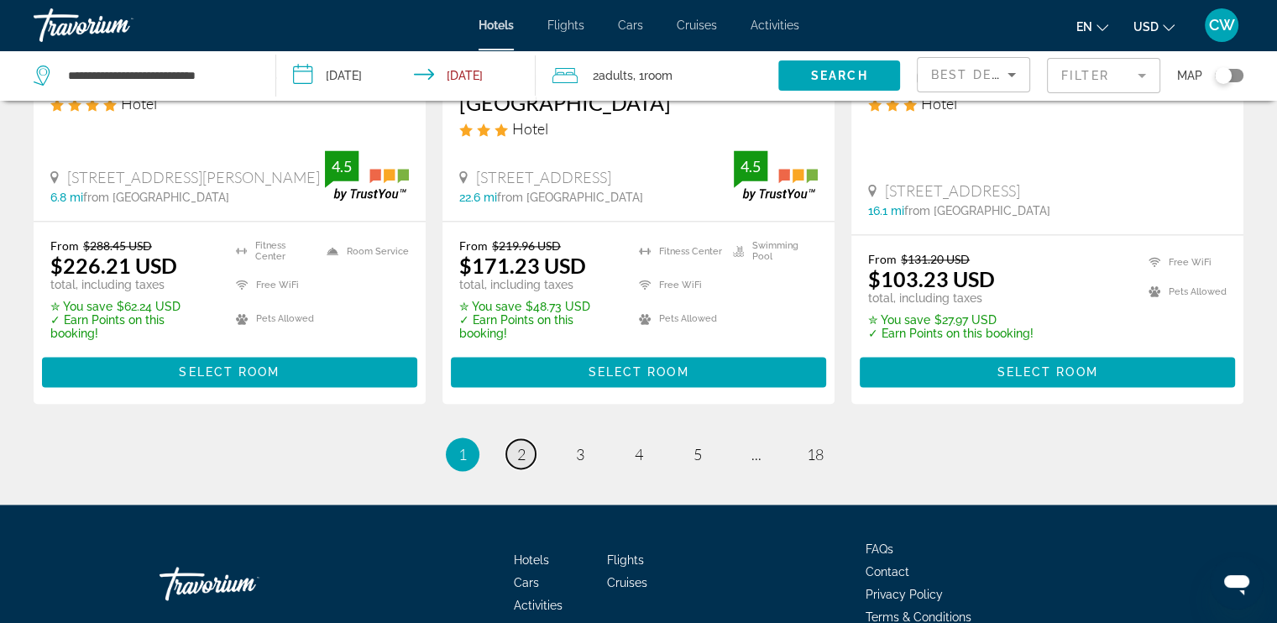
click at [517, 445] on span "2" at bounding box center [521, 454] width 8 height 18
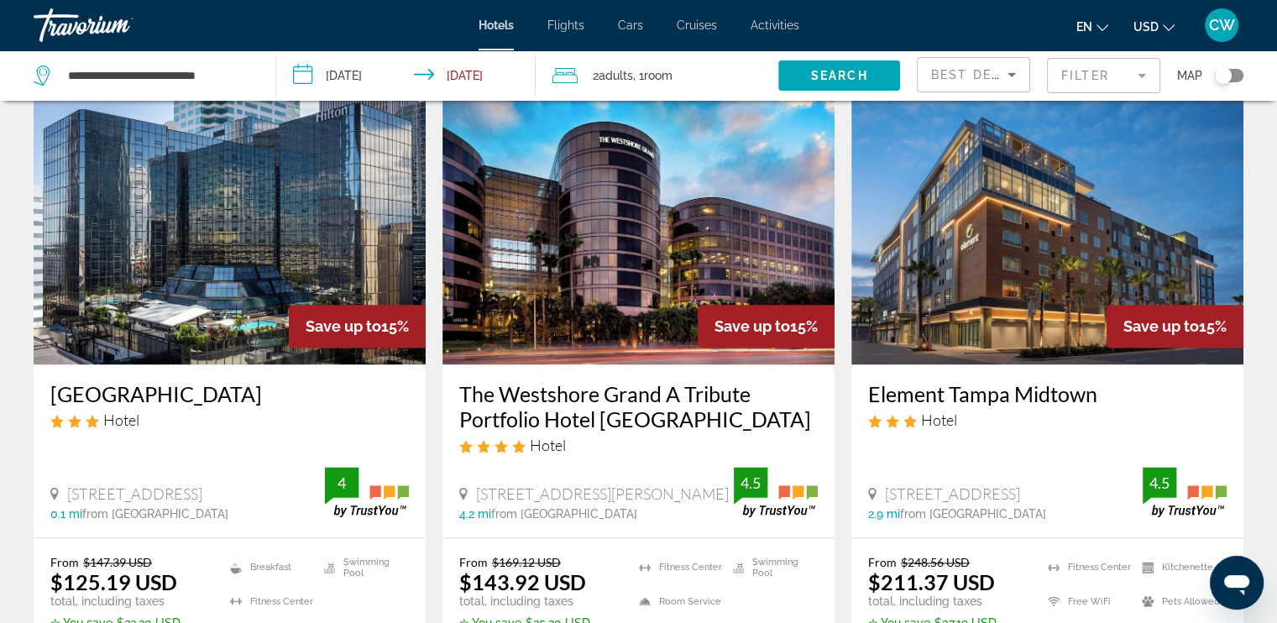
scroll to position [2440, 0]
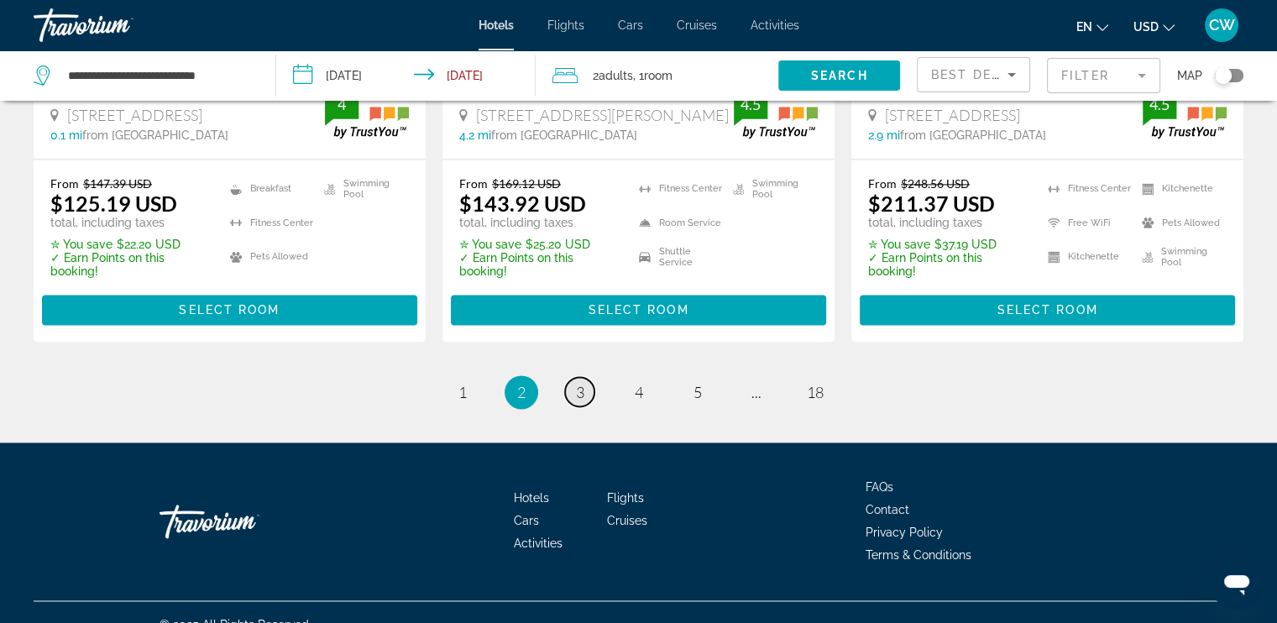
click at [580, 383] on span "3" at bounding box center [580, 392] width 8 height 18
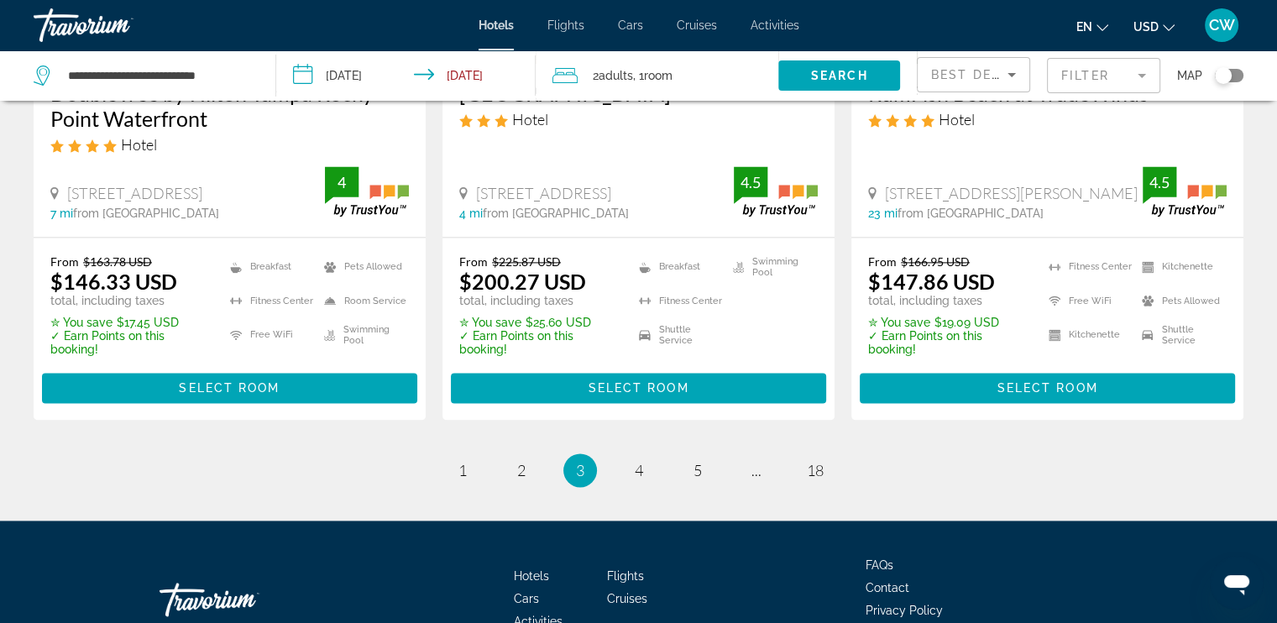
scroll to position [2441, 0]
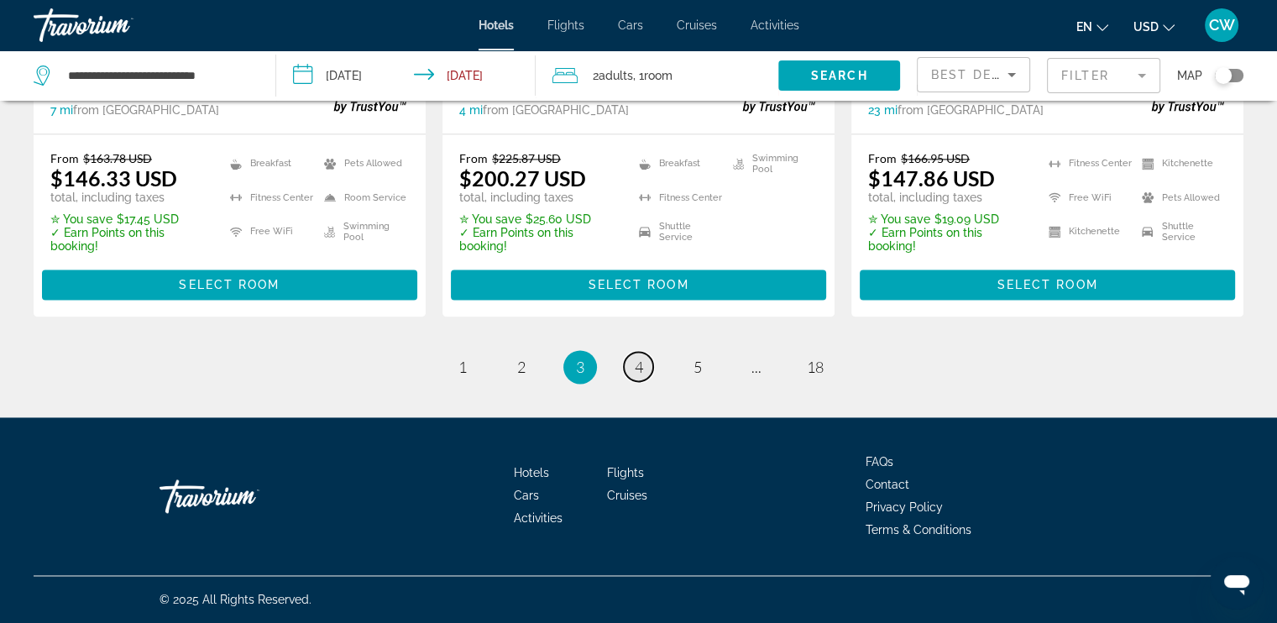
click at [634, 368] on span "4" at bounding box center [638, 367] width 8 height 18
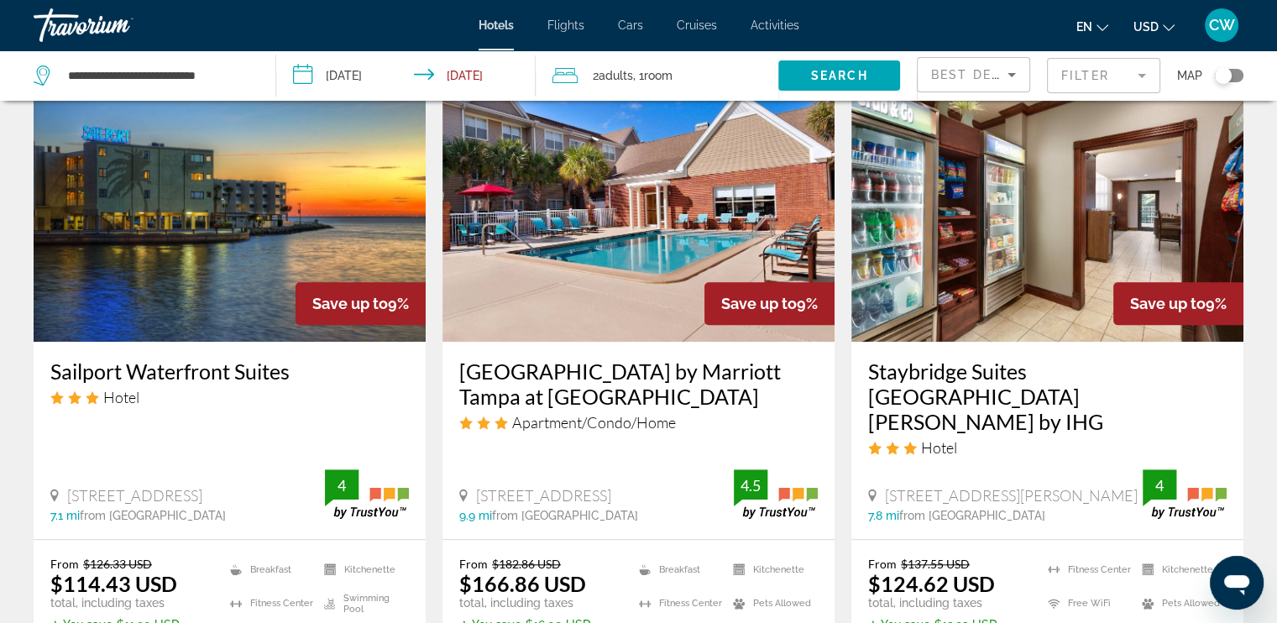
scroll to position [1437, 0]
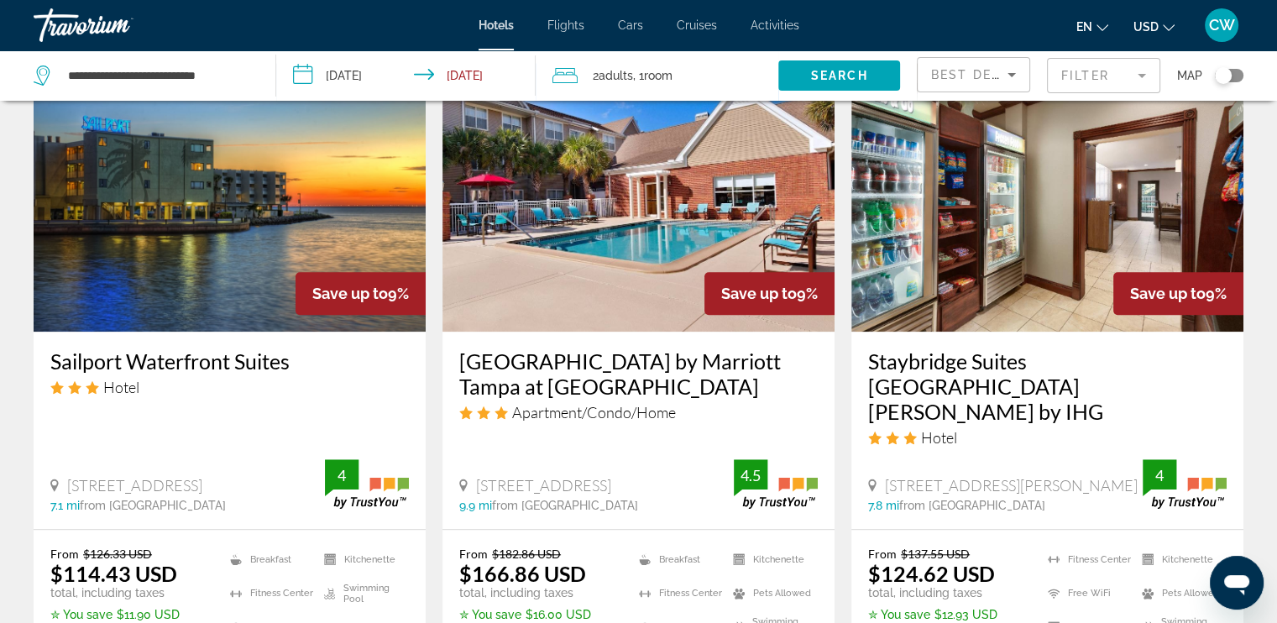
click at [214, 288] on img "Main content" at bounding box center [230, 197] width 392 height 269
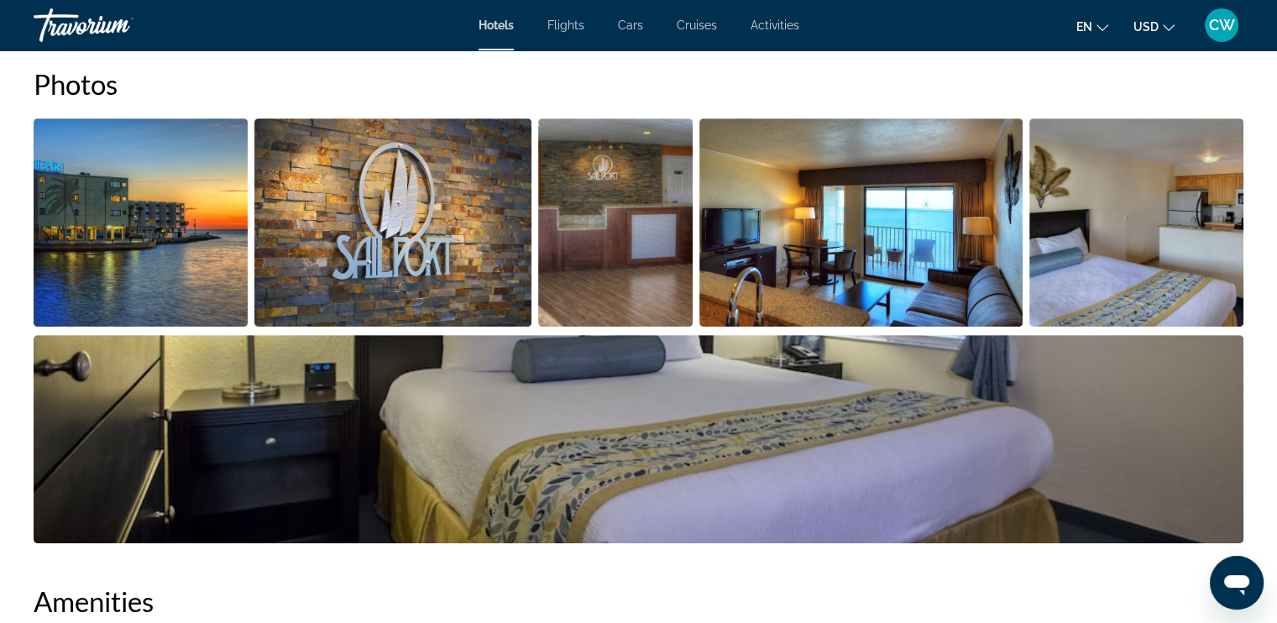
scroll to position [841, 0]
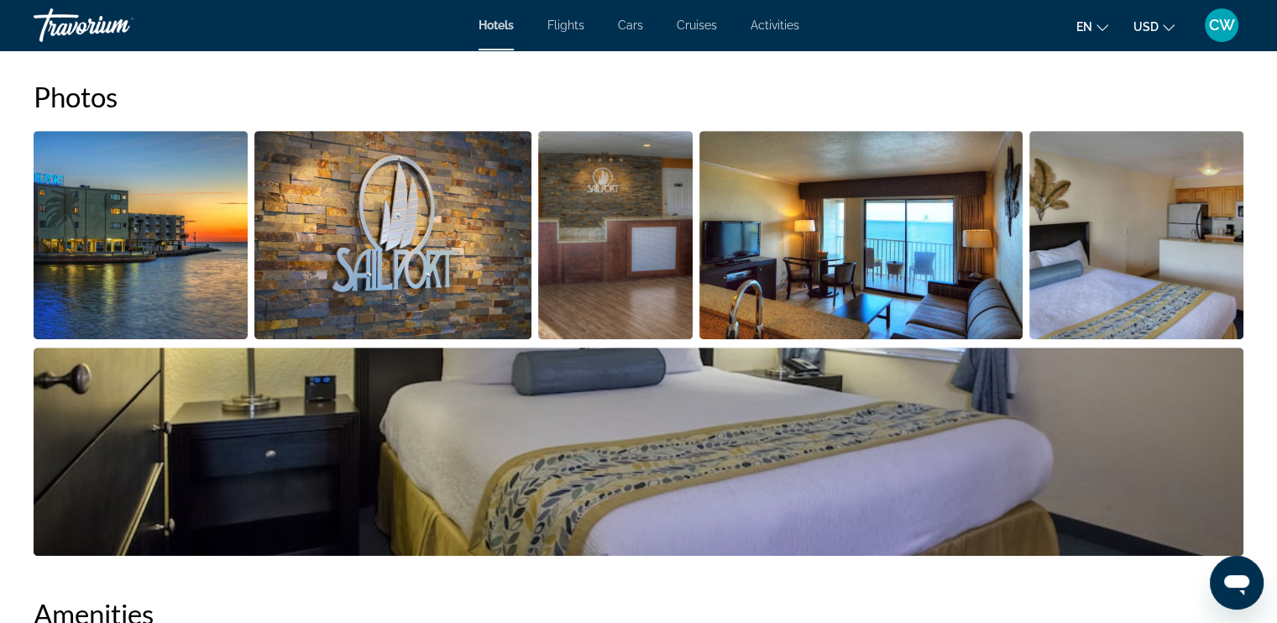
click at [124, 244] on img "Open full-screen image slider" at bounding box center [141, 235] width 214 height 208
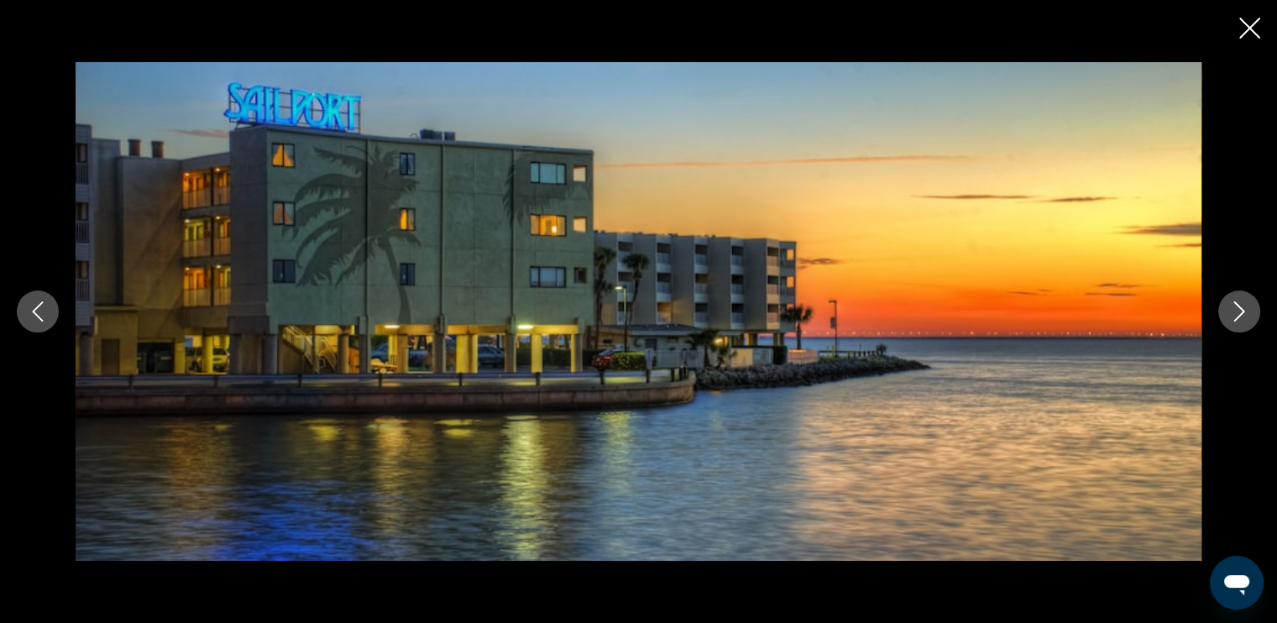
click at [1224, 300] on button "Next image" at bounding box center [1239, 311] width 42 height 42
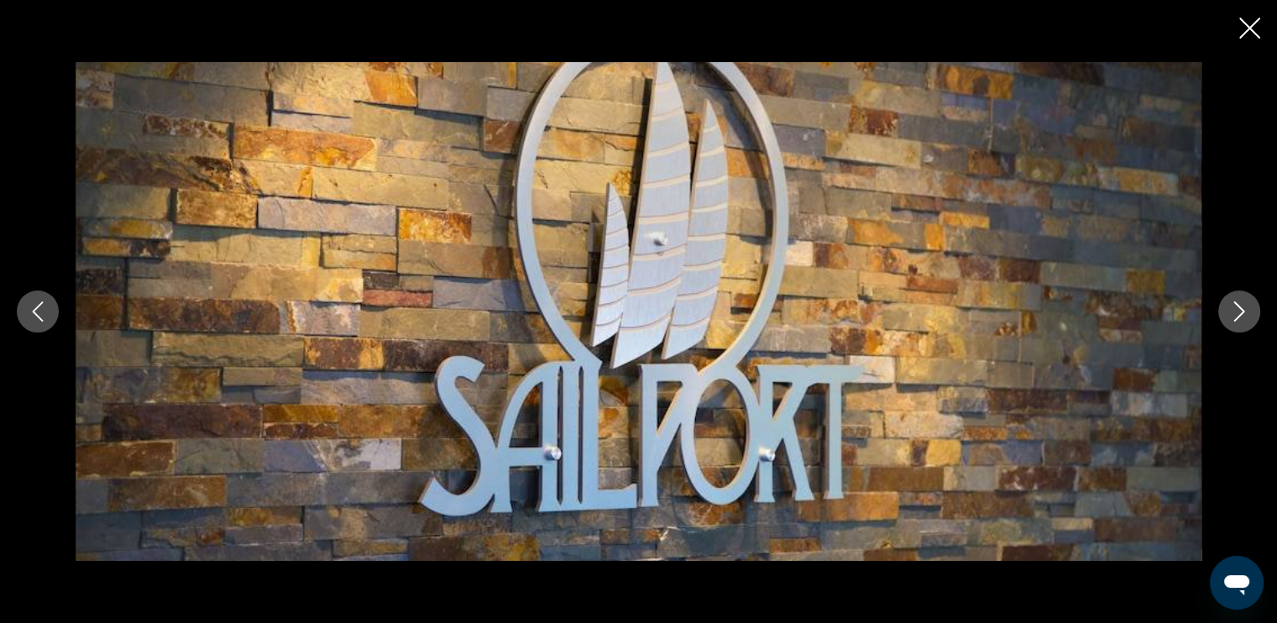
click at [1230, 305] on icon "Next image" at bounding box center [1239, 311] width 20 height 20
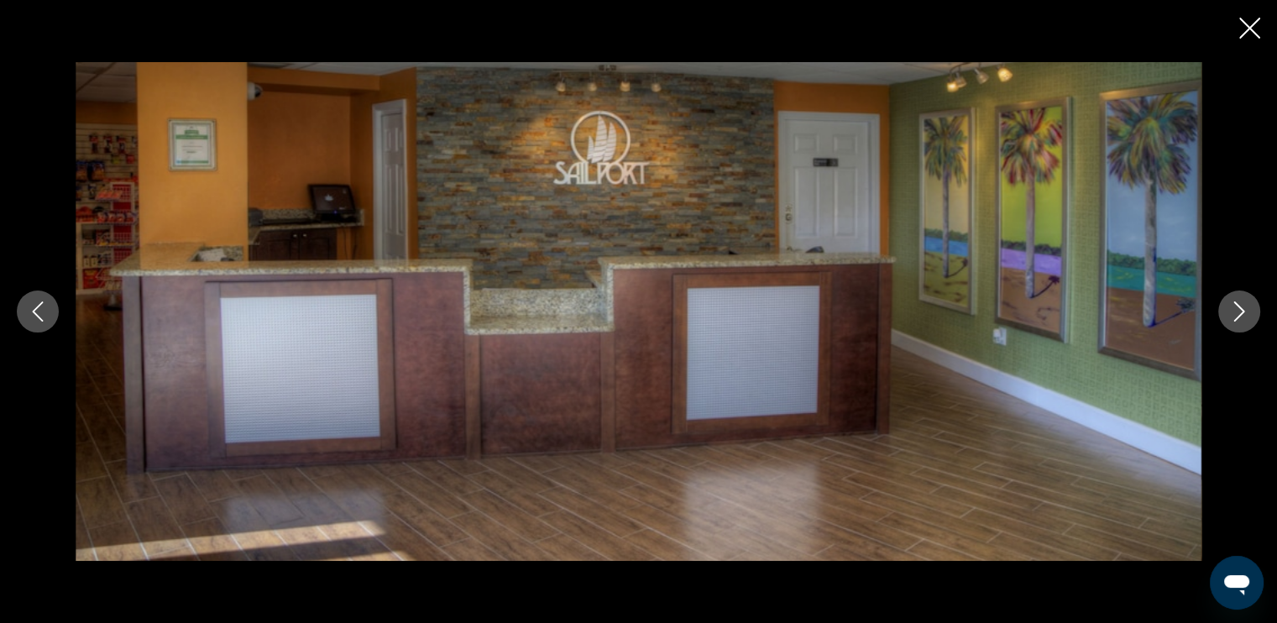
click at [1230, 305] on icon "Next image" at bounding box center [1239, 311] width 20 height 20
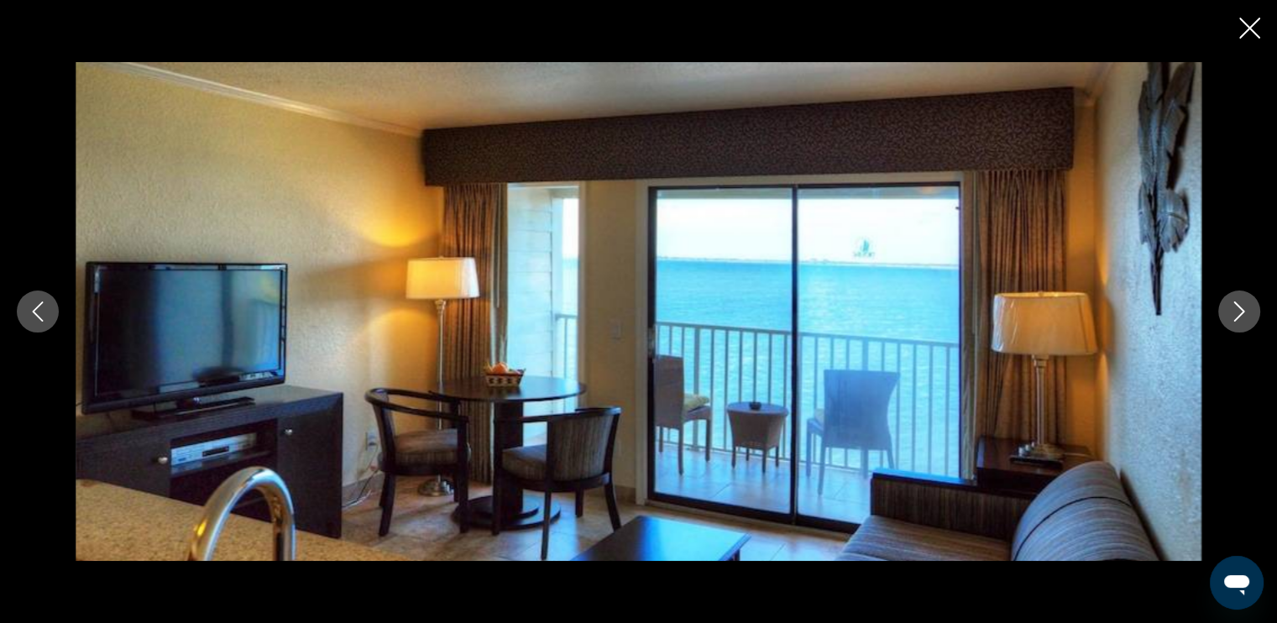
click at [1230, 305] on icon "Next image" at bounding box center [1239, 311] width 20 height 20
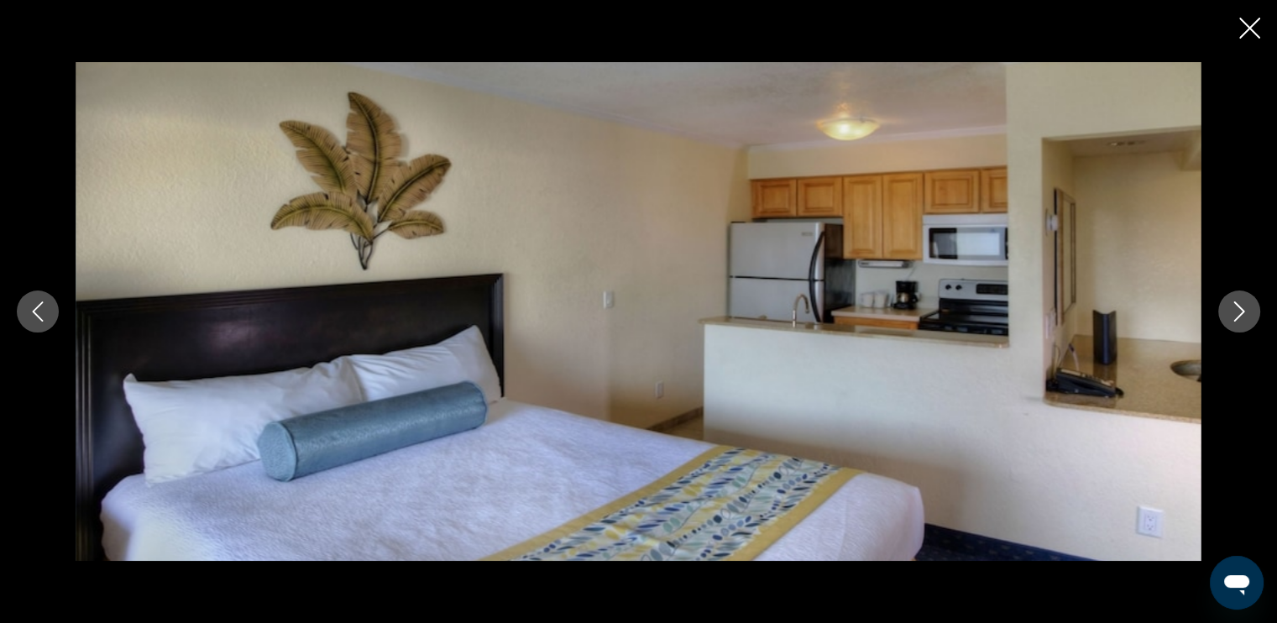
click at [1230, 305] on icon "Next image" at bounding box center [1239, 311] width 20 height 20
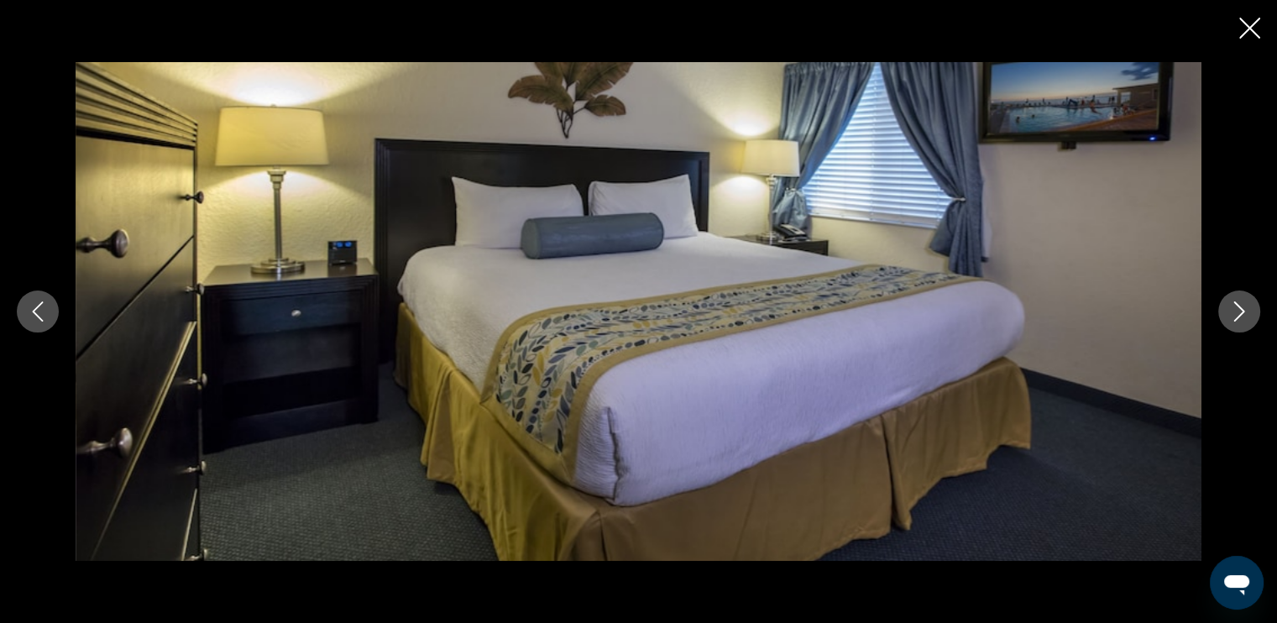
click at [1230, 305] on icon "Next image" at bounding box center [1239, 311] width 20 height 20
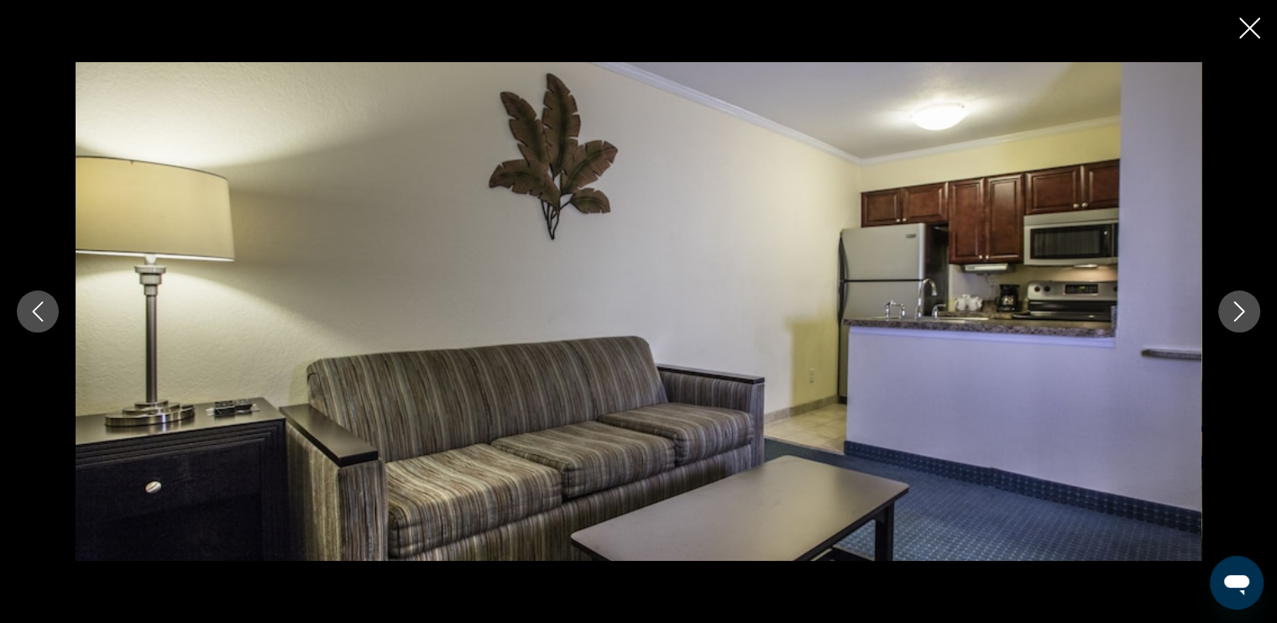
click at [1230, 305] on icon "Next image" at bounding box center [1239, 311] width 20 height 20
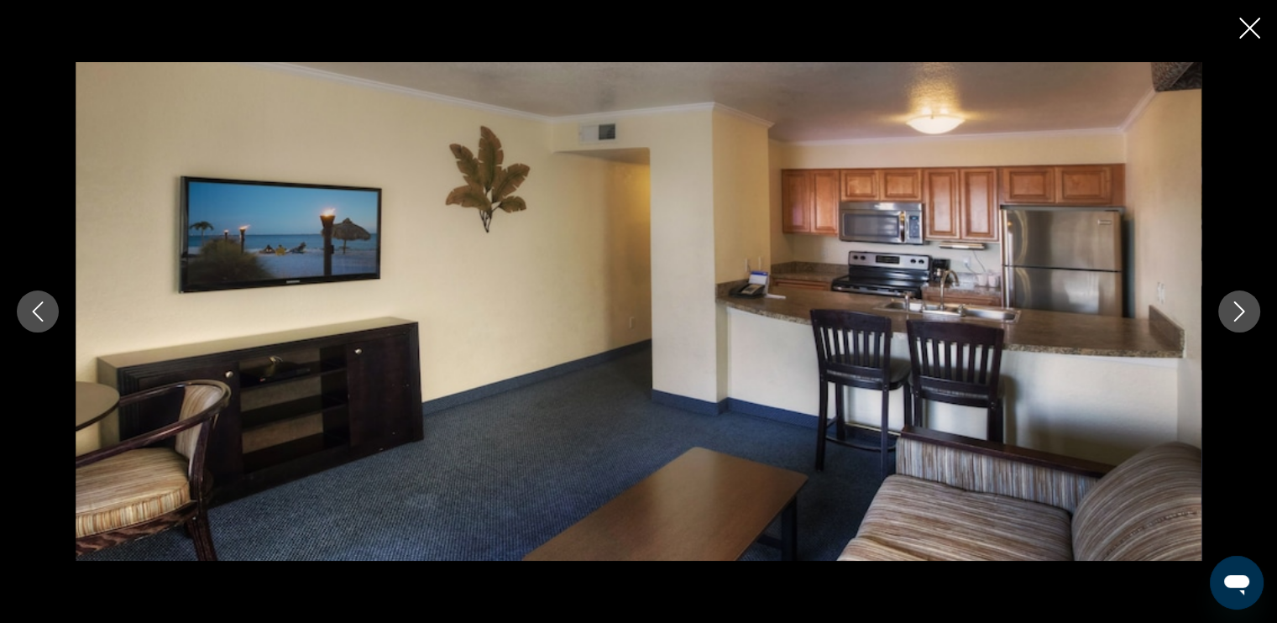
click at [1230, 305] on icon "Next image" at bounding box center [1239, 311] width 20 height 20
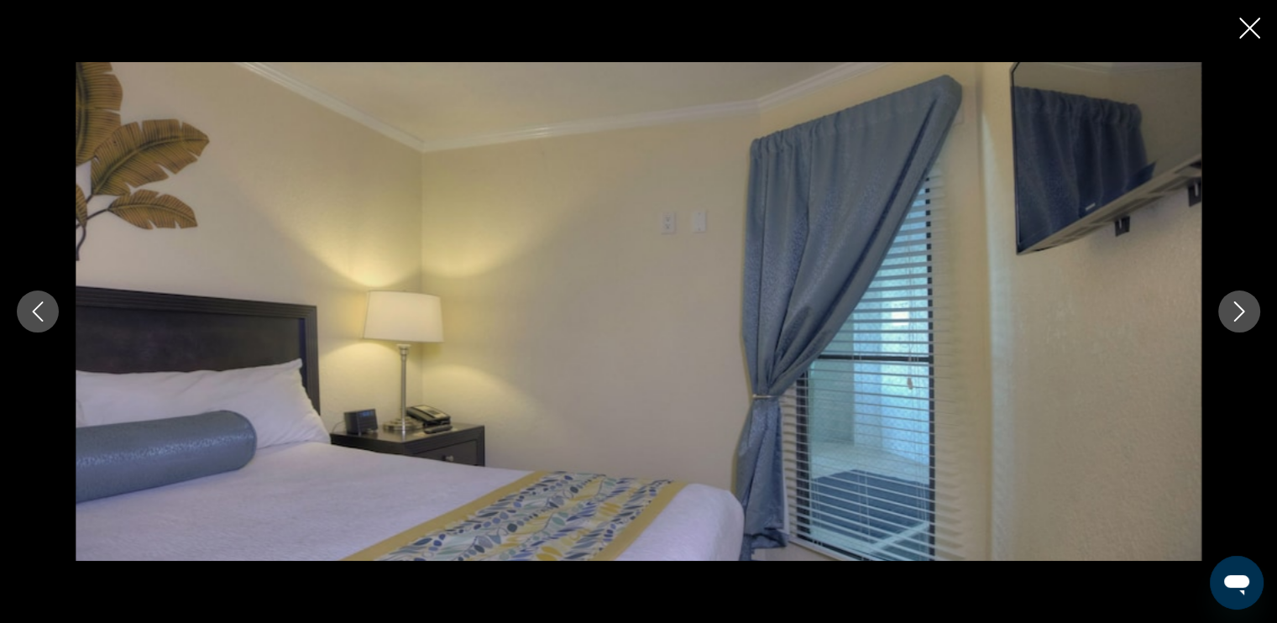
click at [1230, 305] on icon "Next image" at bounding box center [1239, 311] width 20 height 20
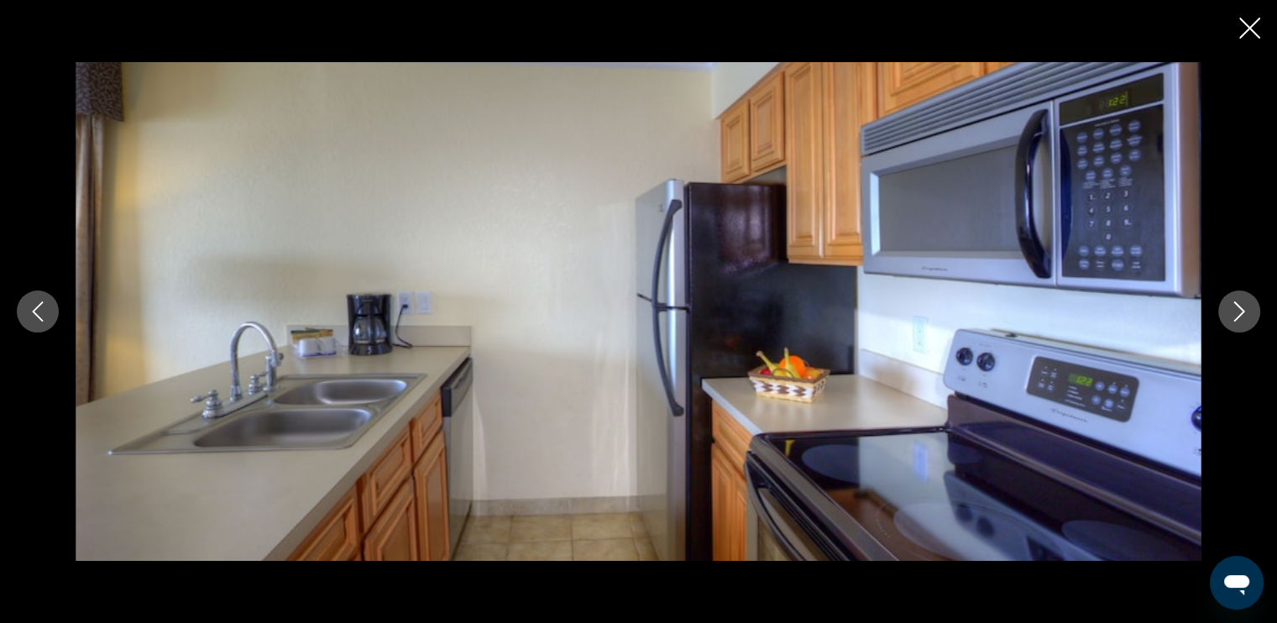
click at [1249, 35] on icon "Close slideshow" at bounding box center [1249, 28] width 21 height 21
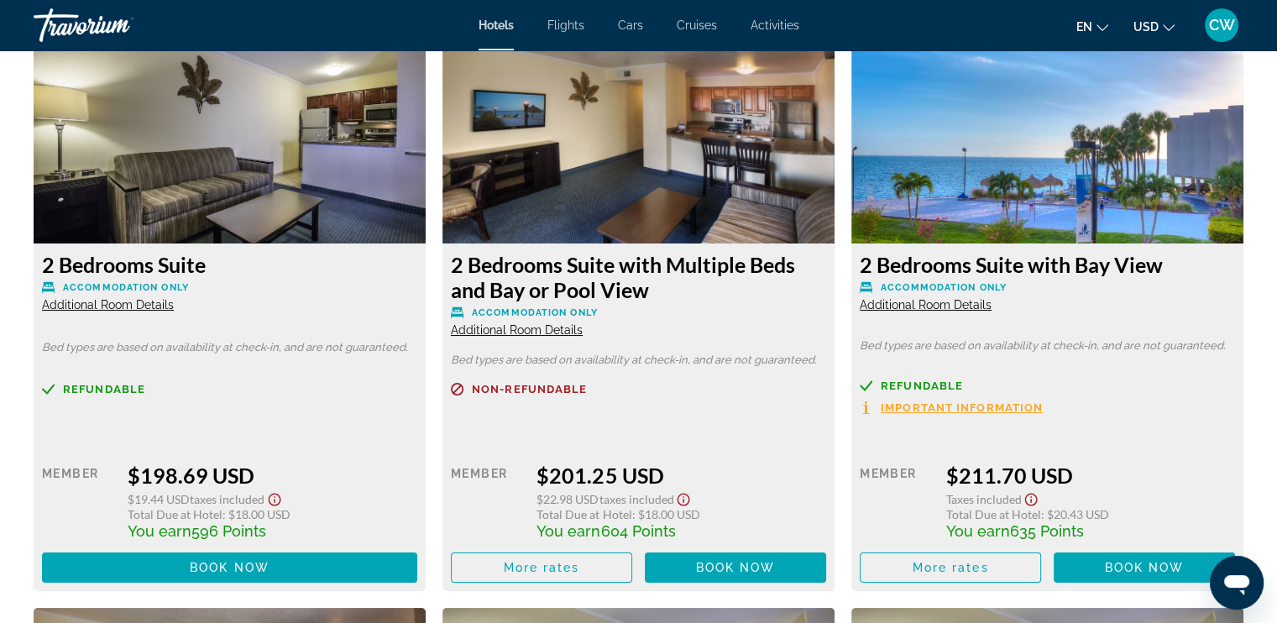
scroll to position [6422, 0]
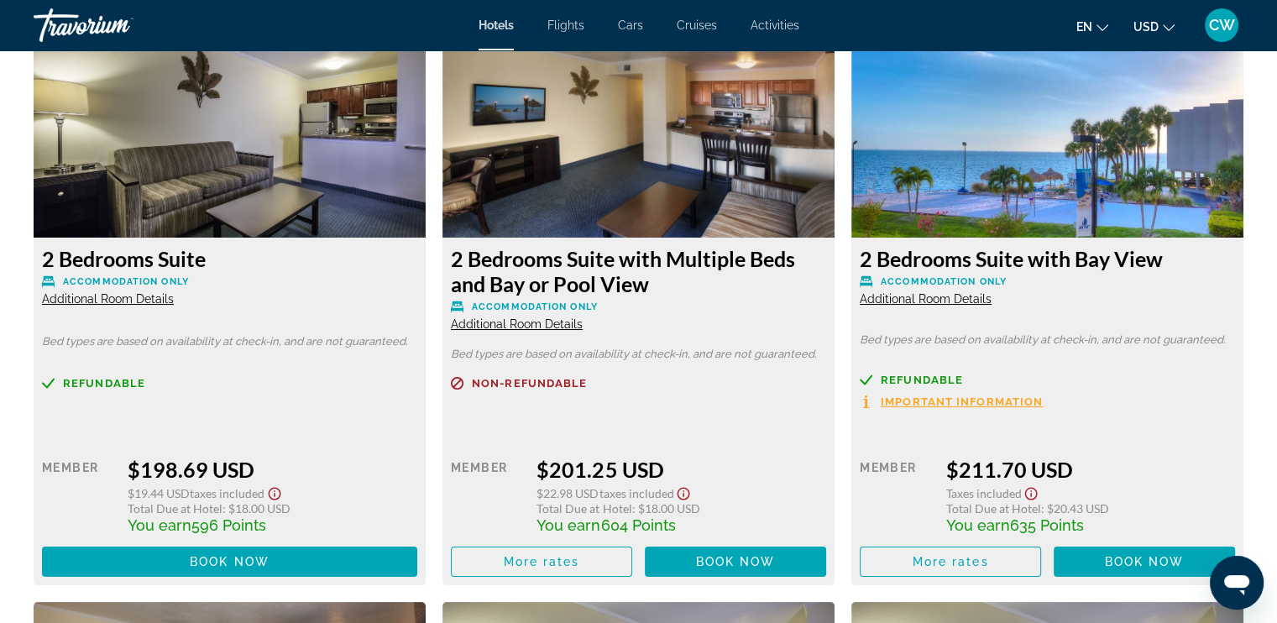
click at [947, 305] on span "Additional Room Details" at bounding box center [925, 298] width 132 height 13
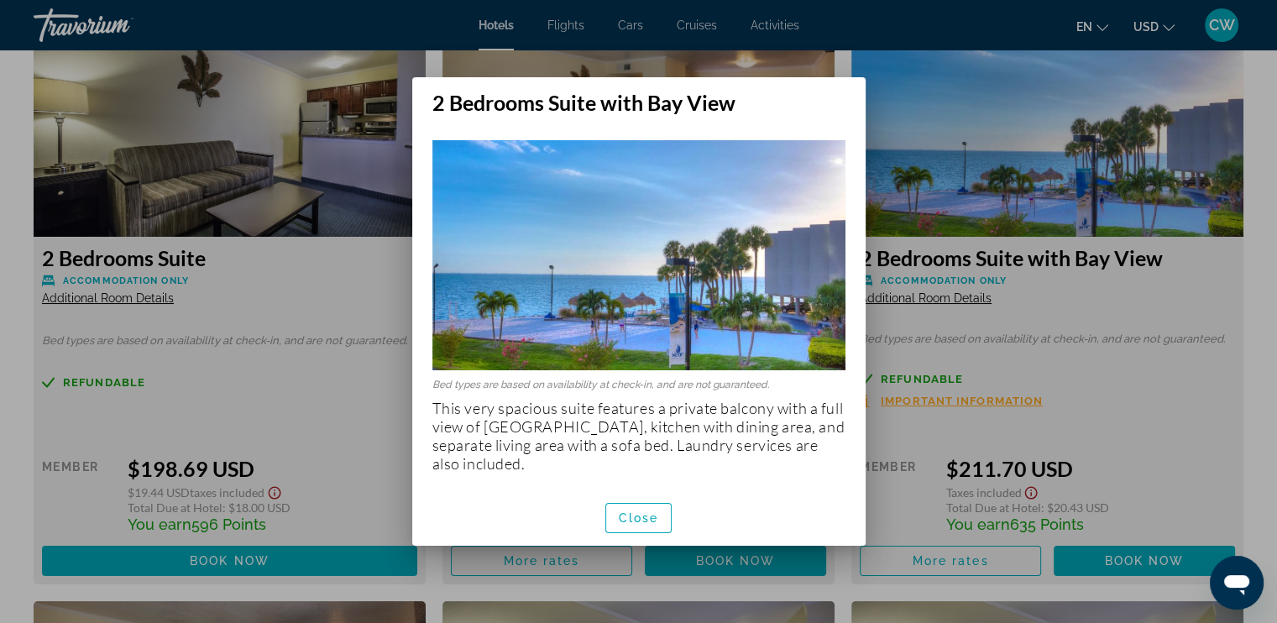
scroll to position [0, 0]
click at [636, 513] on span "Close" at bounding box center [639, 517] width 40 height 13
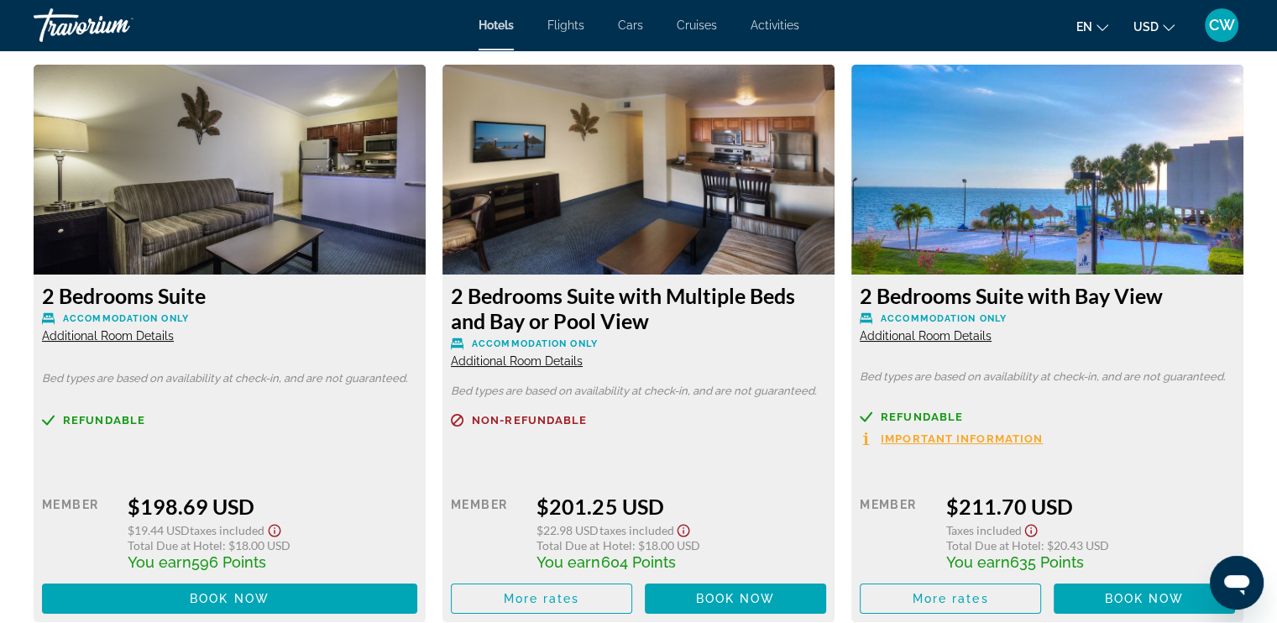
scroll to position [6381, 0]
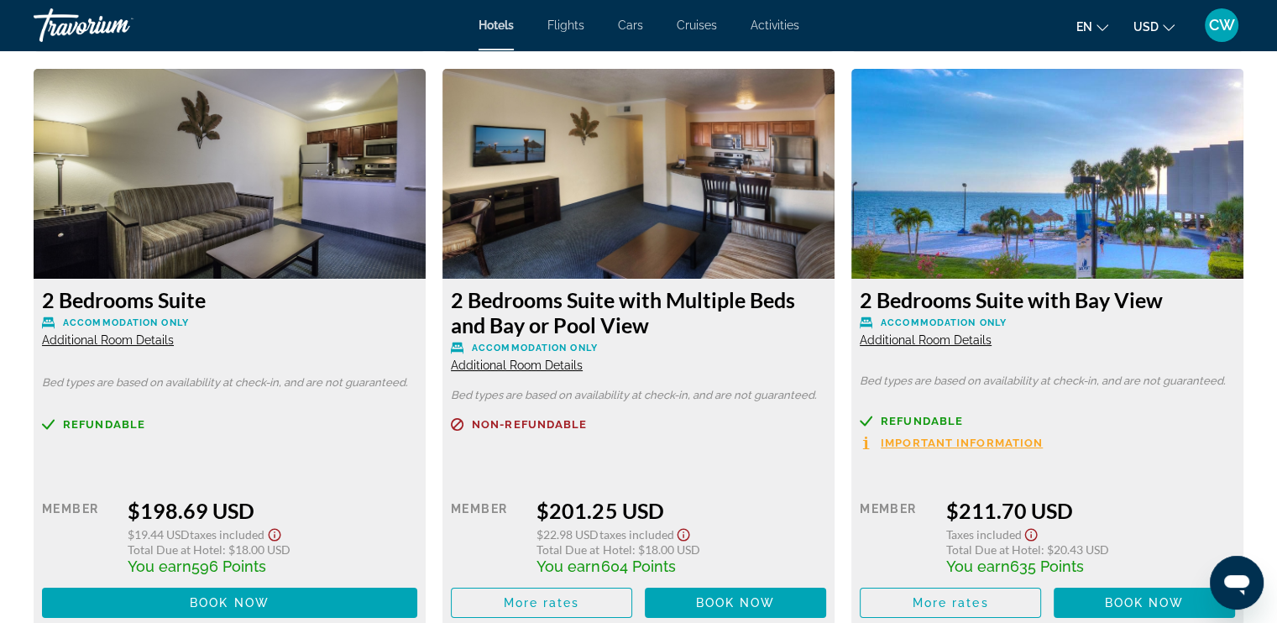
click at [1000, 243] on img "Main content" at bounding box center [1047, 174] width 392 height 210
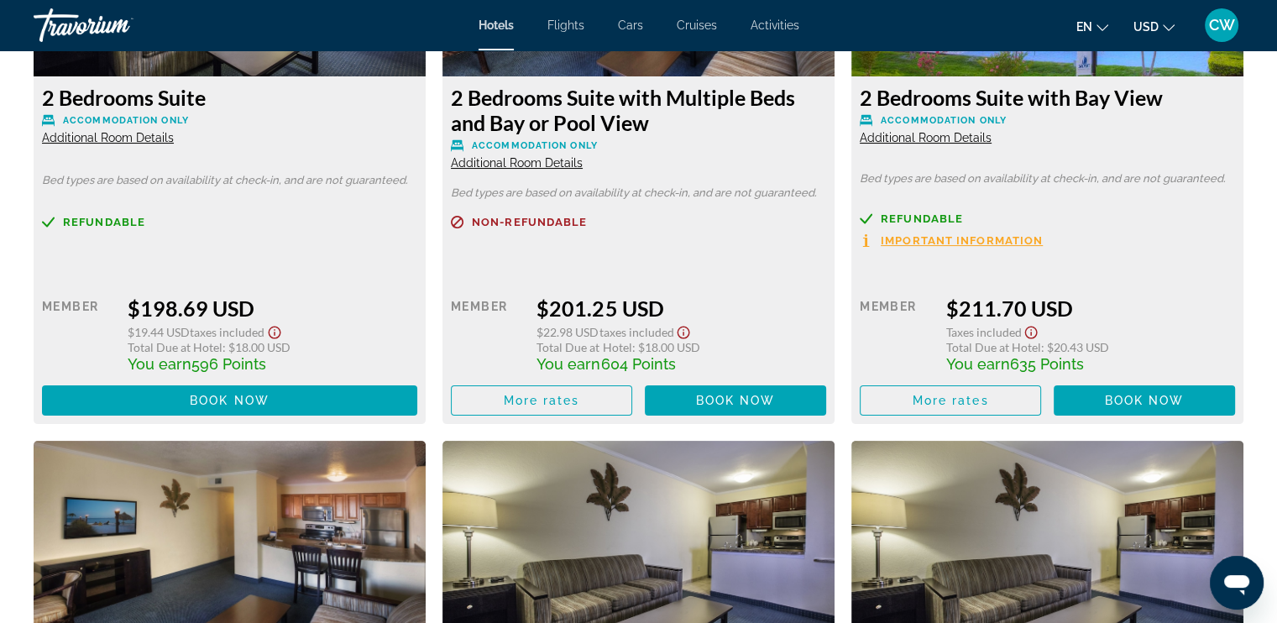
scroll to position [6599, 0]
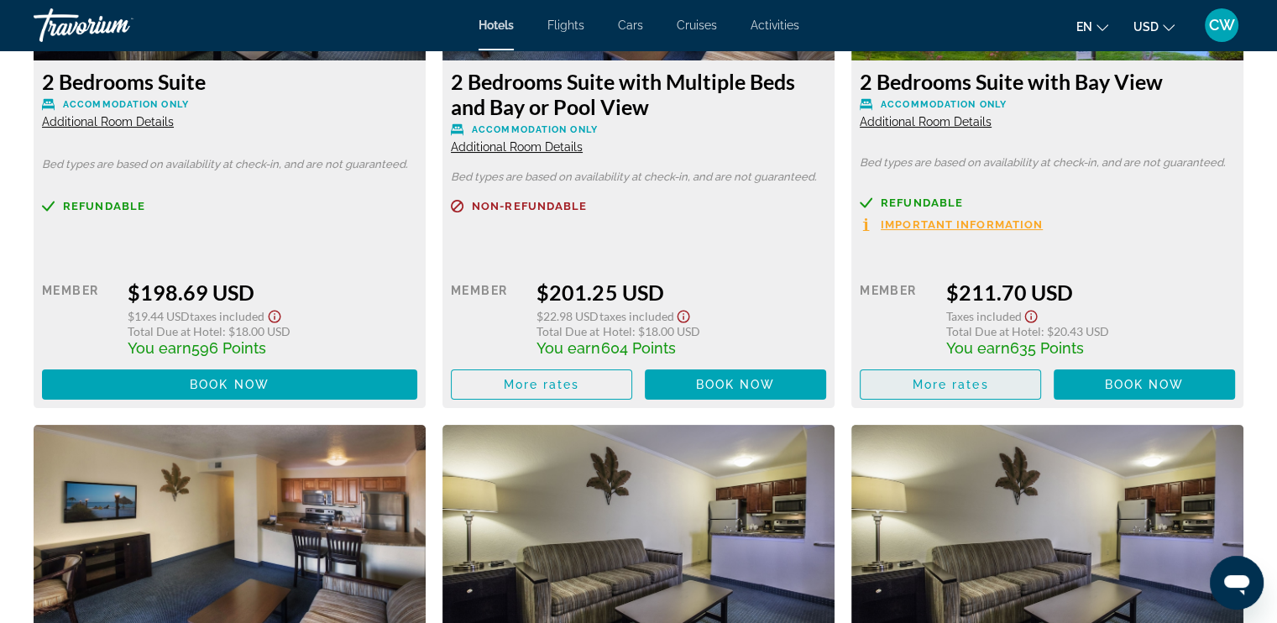
click at [974, 389] on span "More rates" at bounding box center [950, 384] width 76 height 13
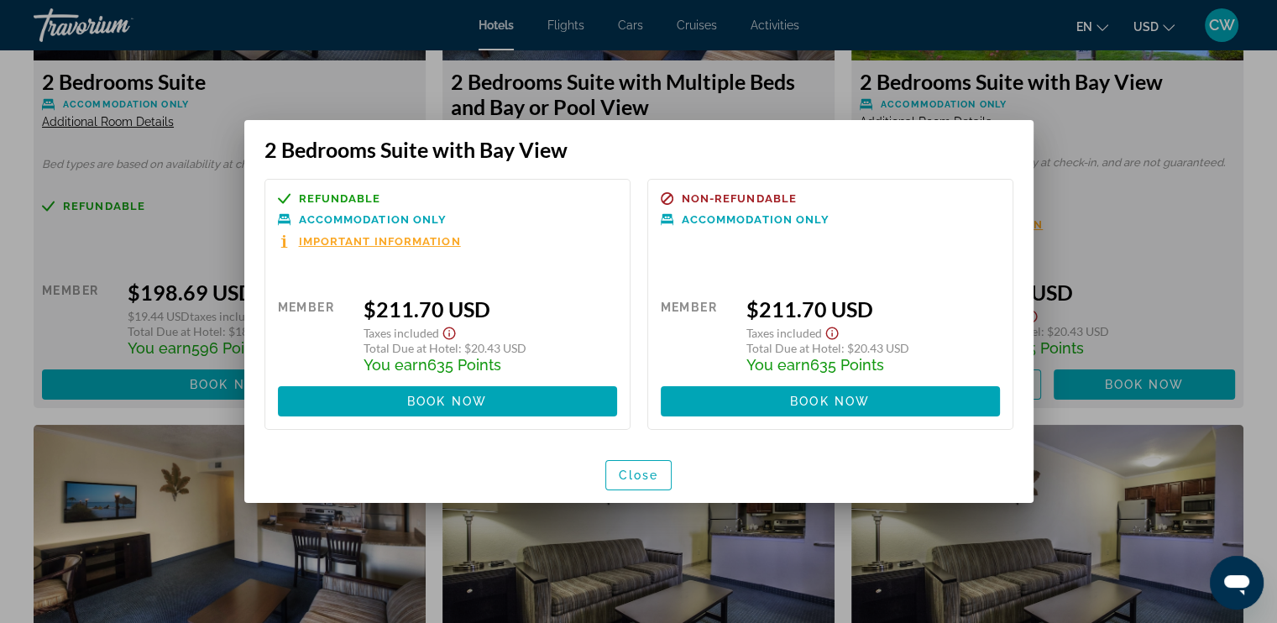
scroll to position [0, 0]
click at [429, 242] on span "Important Information" at bounding box center [380, 241] width 162 height 11
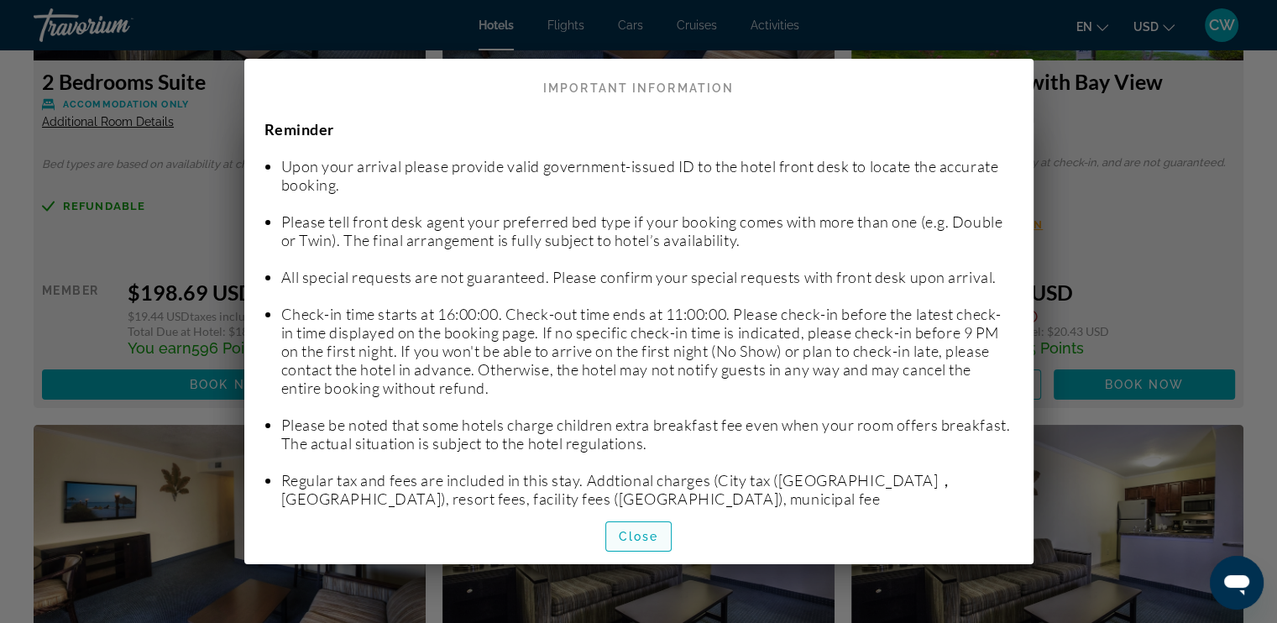
click at [631, 530] on span "Close" at bounding box center [639, 536] width 40 height 13
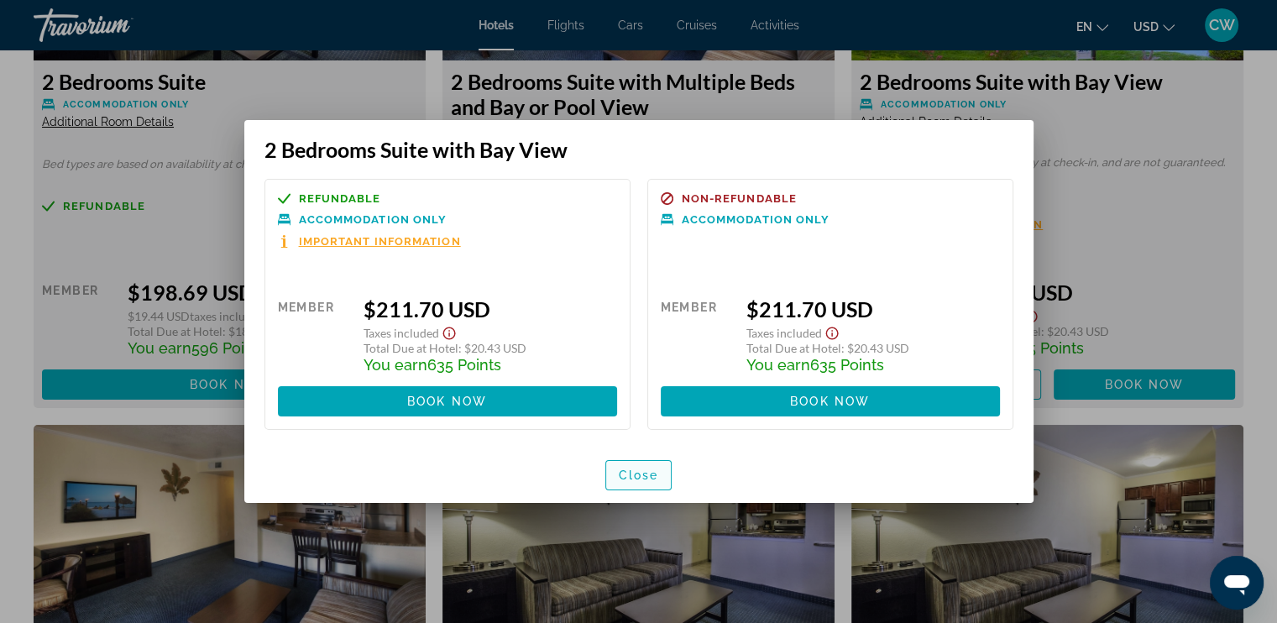
click at [624, 467] on span "button" at bounding box center [638, 475] width 65 height 40
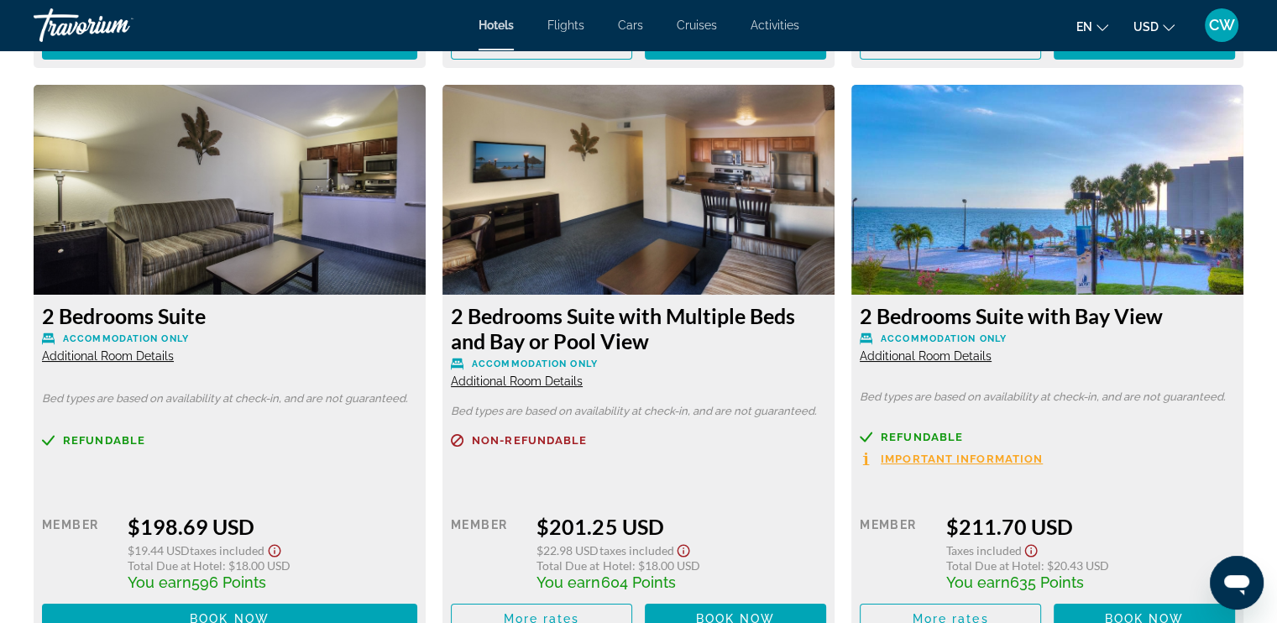
scroll to position [6247, 0]
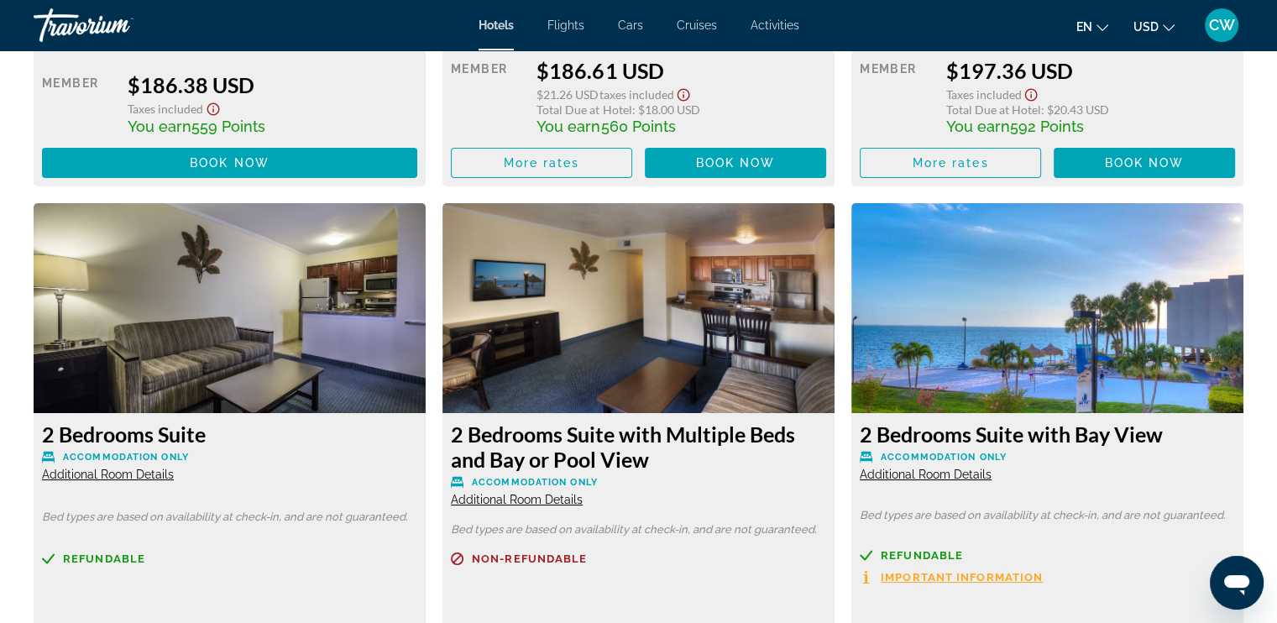
click at [650, 328] on img "Main content" at bounding box center [638, 308] width 392 height 210
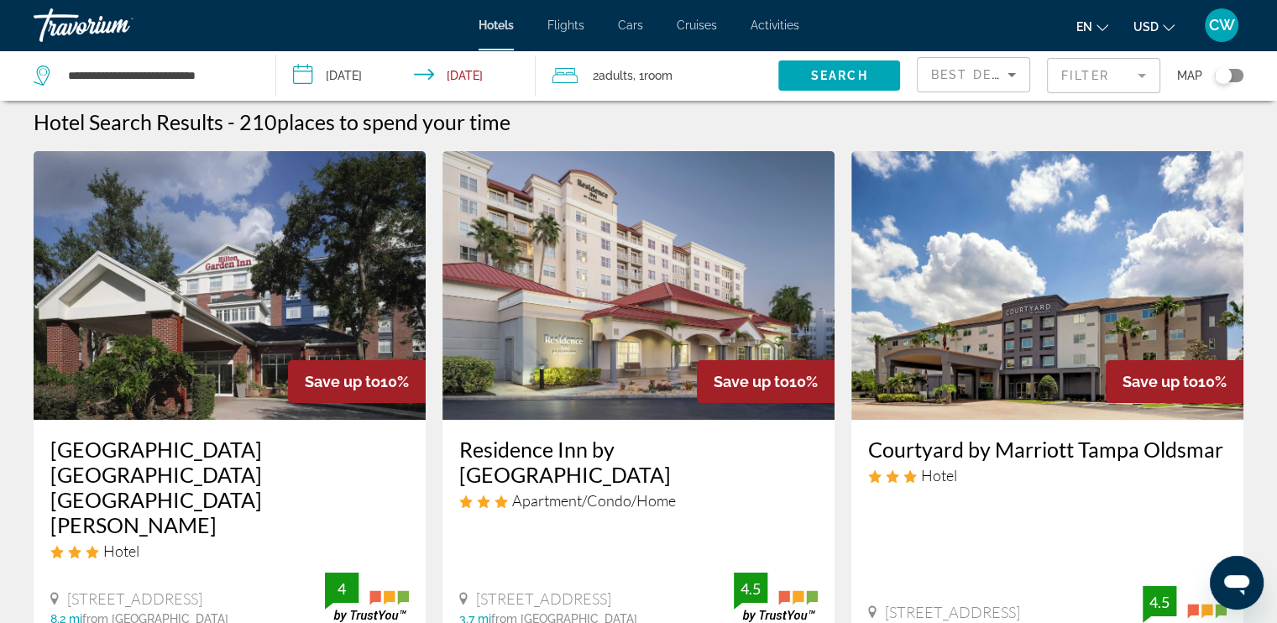
scroll to position [6, 0]
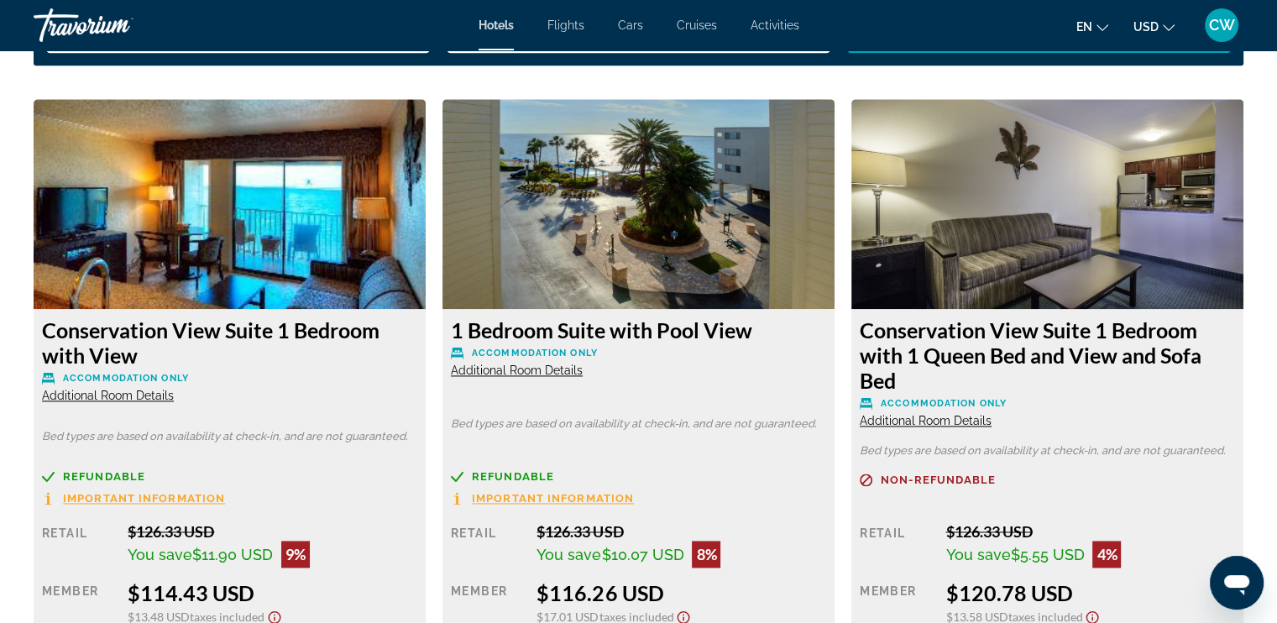
scroll to position [2285, 0]
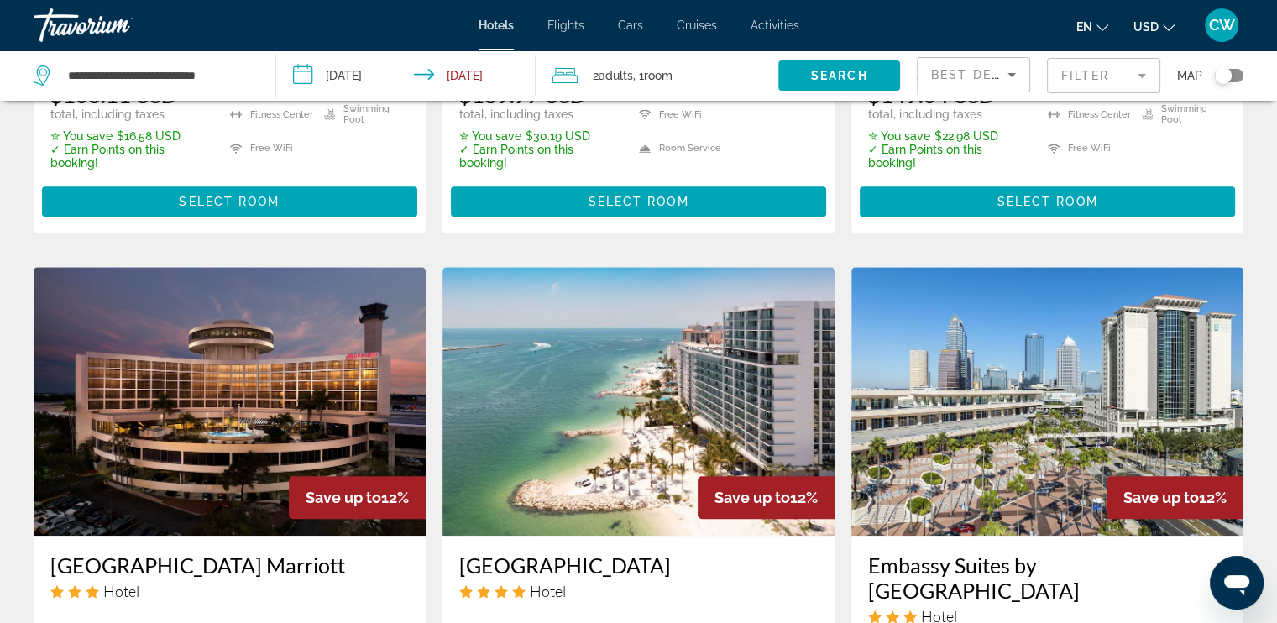
scroll to position [1230, 0]
